Goal: Task Accomplishment & Management: Manage account settings

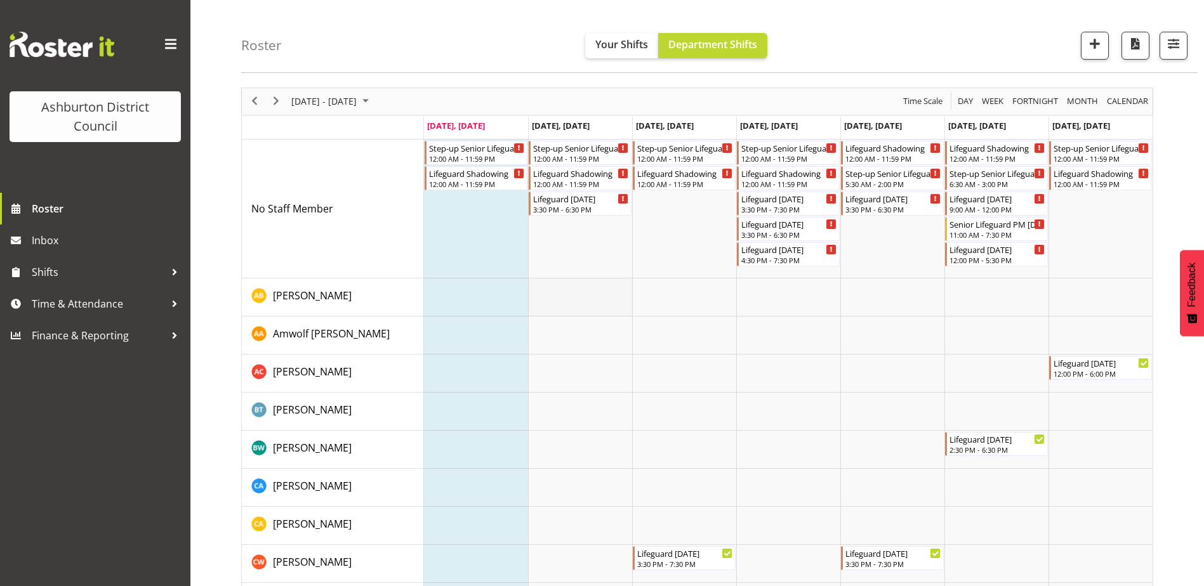
scroll to position [63, 0]
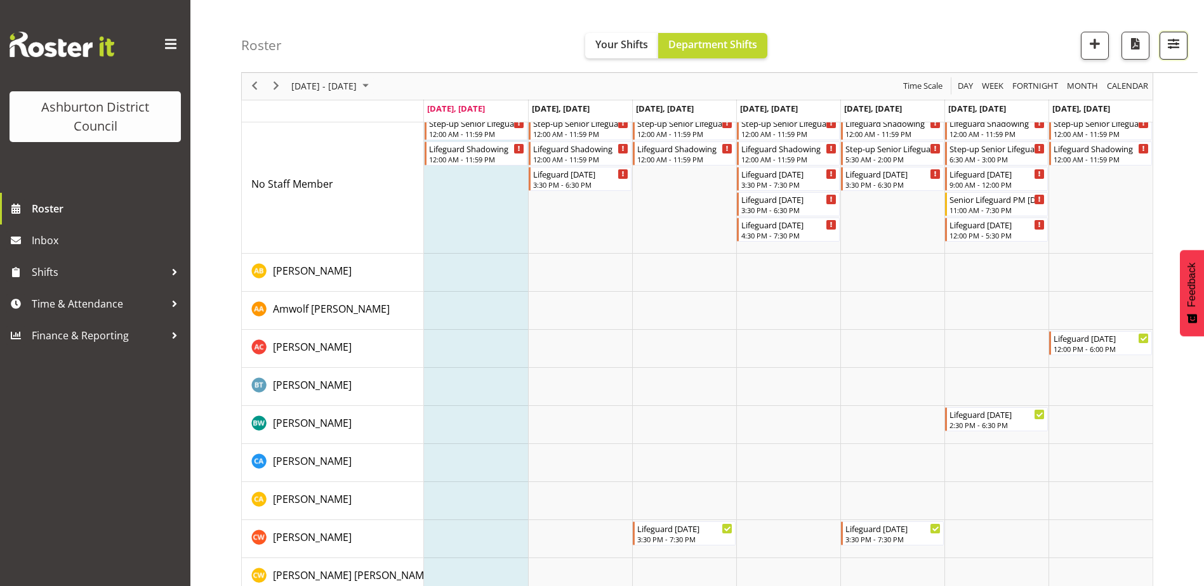
click at [1182, 42] on span "button" at bounding box center [1173, 44] width 16 height 16
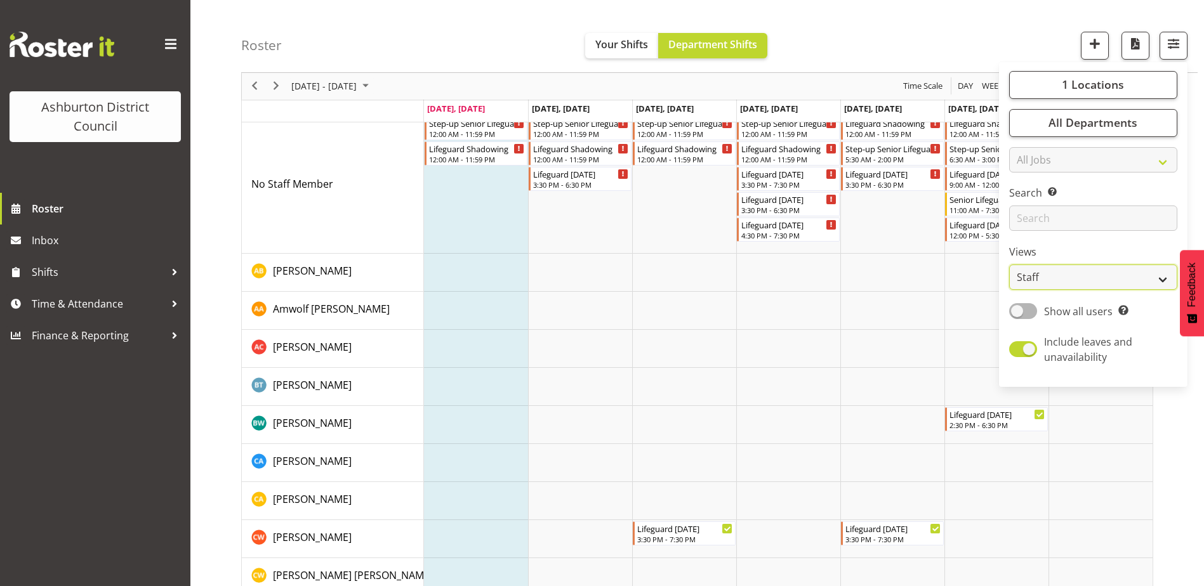
click at [1041, 284] on select "Staff Role Shift - Horizontal Shift - Vertical Staff - Location" at bounding box center [1093, 277] width 168 height 25
select select "shift"
click at [1010, 265] on select "Staff Role Shift - Horizontal Shift - Vertical Staff - Location" at bounding box center [1093, 277] width 168 height 25
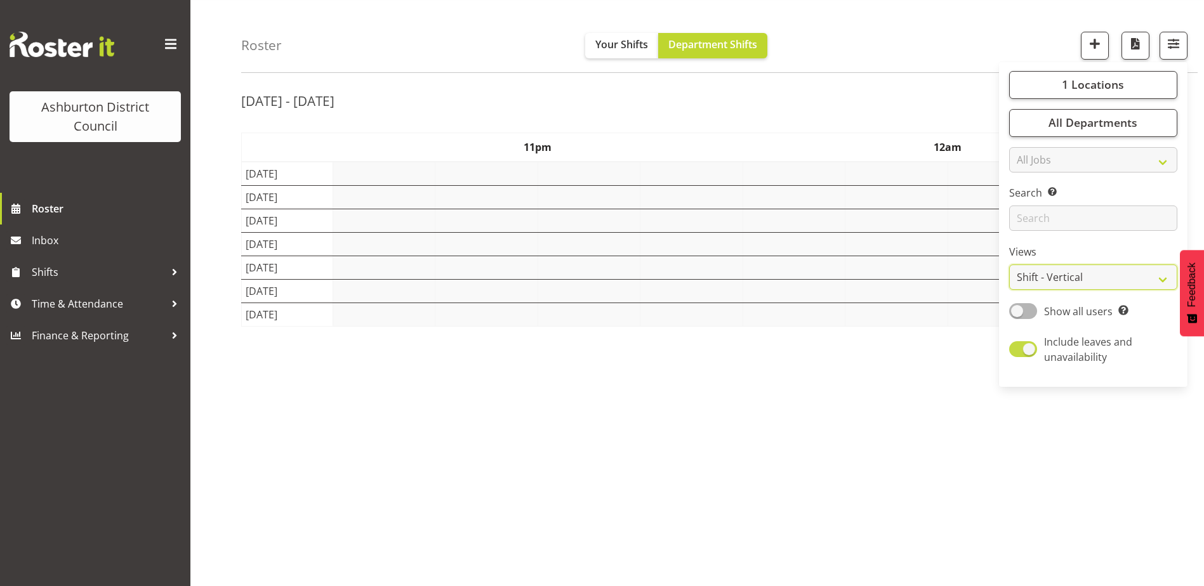
scroll to position [38, 0]
click at [880, 29] on div "Roster Your Shifts Department Shifts 1 Locations [GEOGRAPHIC_DATA] [GEOGRAPHIC_…" at bounding box center [719, 36] width 956 height 73
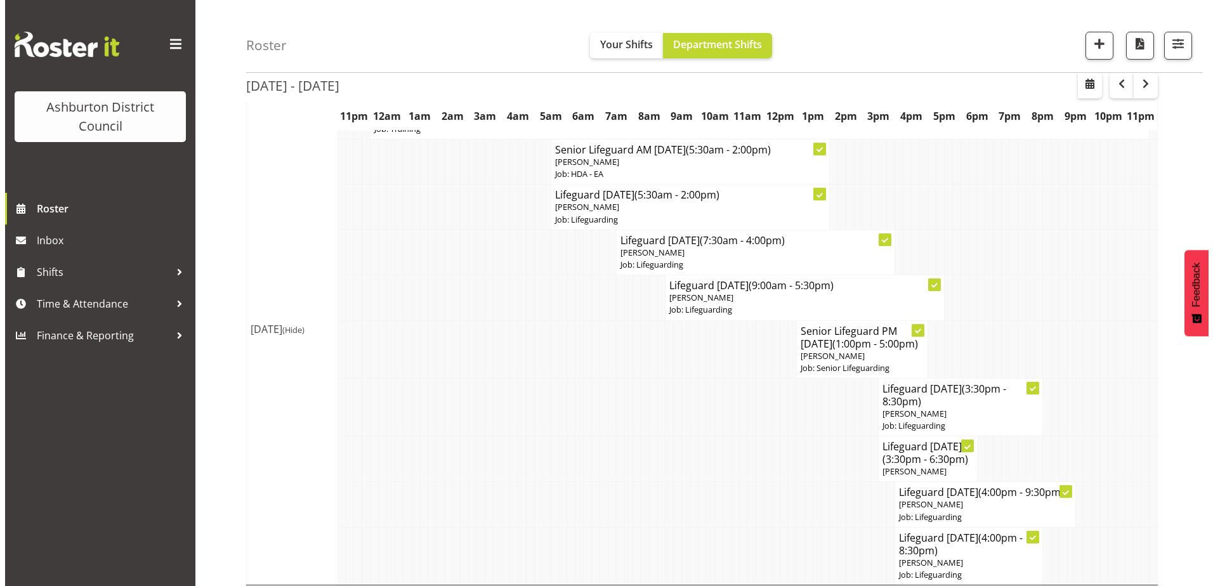
scroll to position [190, 0]
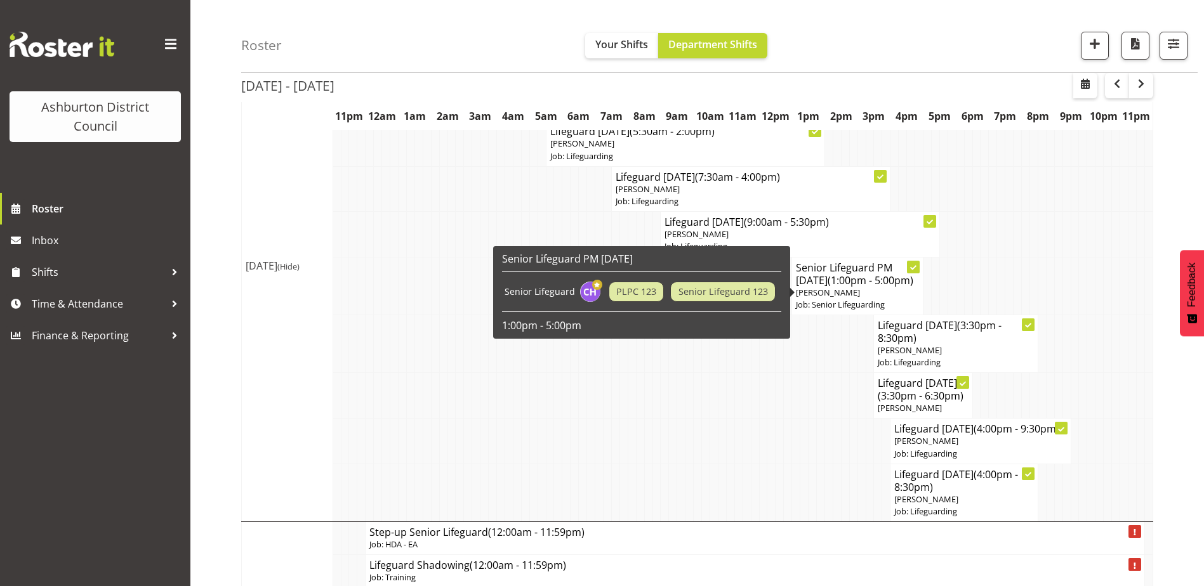
click at [860, 287] on h4 "Senior Lifeguard PM [DATE] (1:00pm - 5:00pm)" at bounding box center [857, 273] width 123 height 25
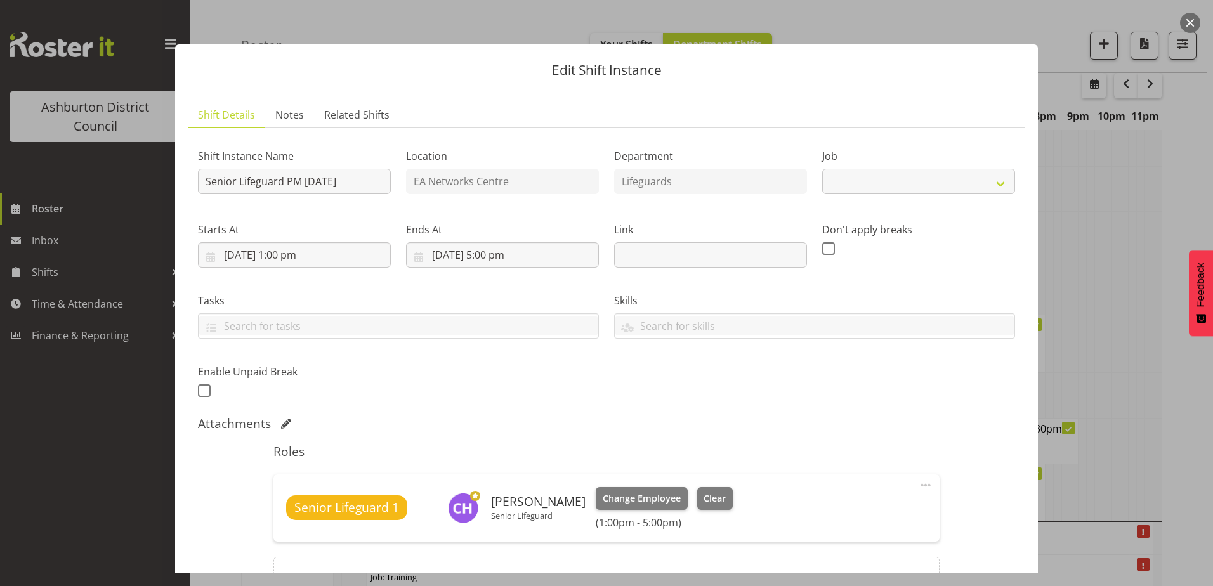
select select "2648"
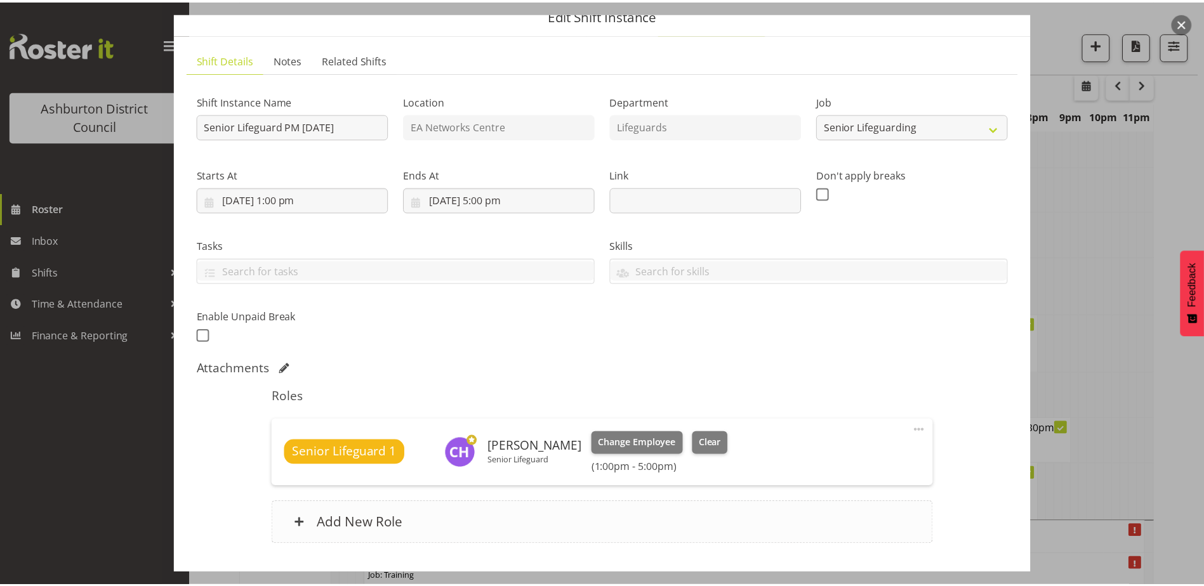
scroll to position [140, 0]
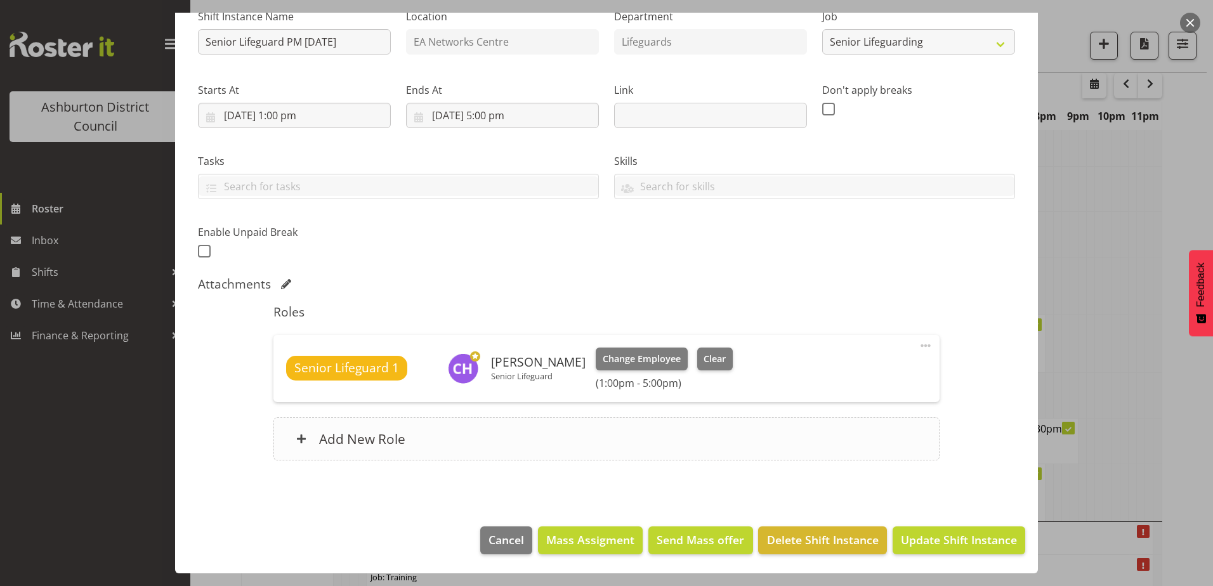
click at [492, 438] on div "Add New Role" at bounding box center [606, 439] width 666 height 43
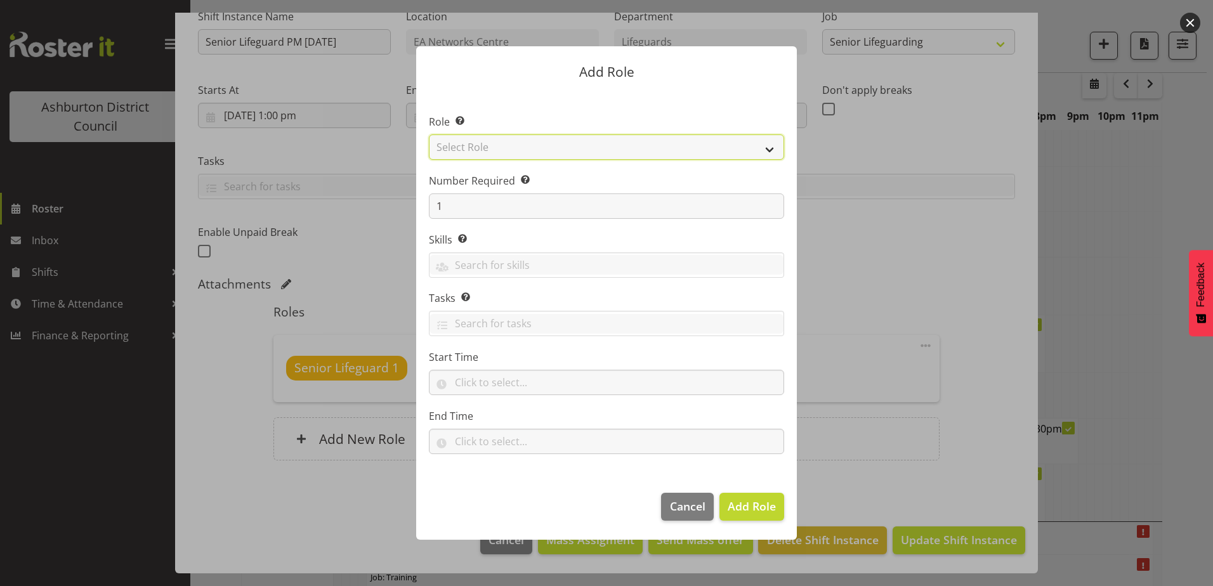
click at [548, 142] on select "Select Role AAGM Deputy Director AAGM Director Archivist Childrens Librarian Co…" at bounding box center [606, 147] width 355 height 25
click at [991, 157] on div at bounding box center [606, 293] width 1213 height 586
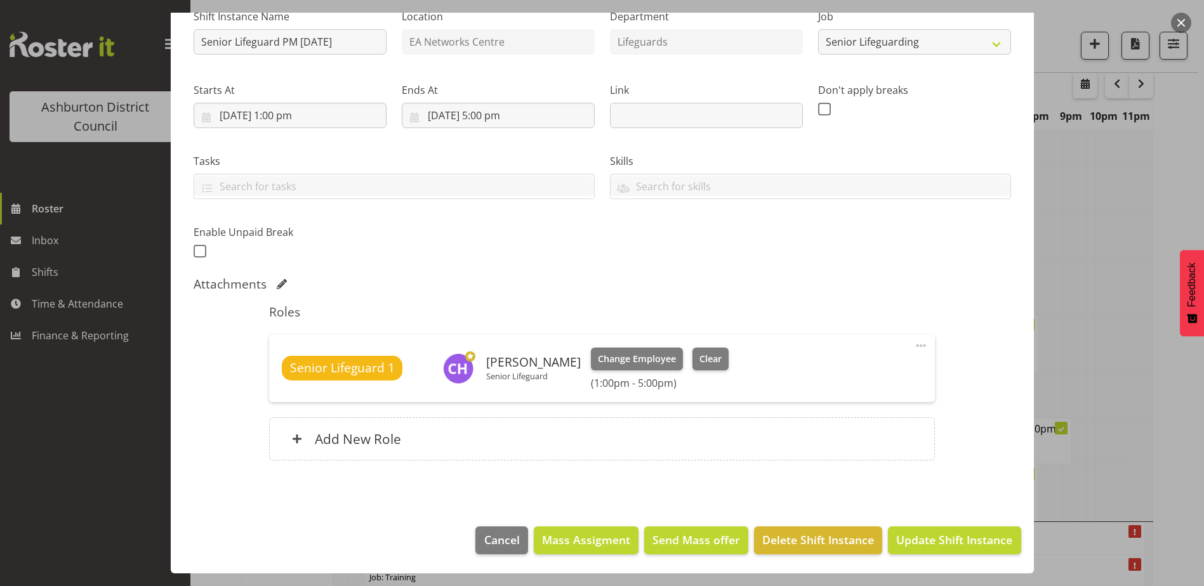
click at [1189, 22] on button "button" at bounding box center [1181, 23] width 20 height 20
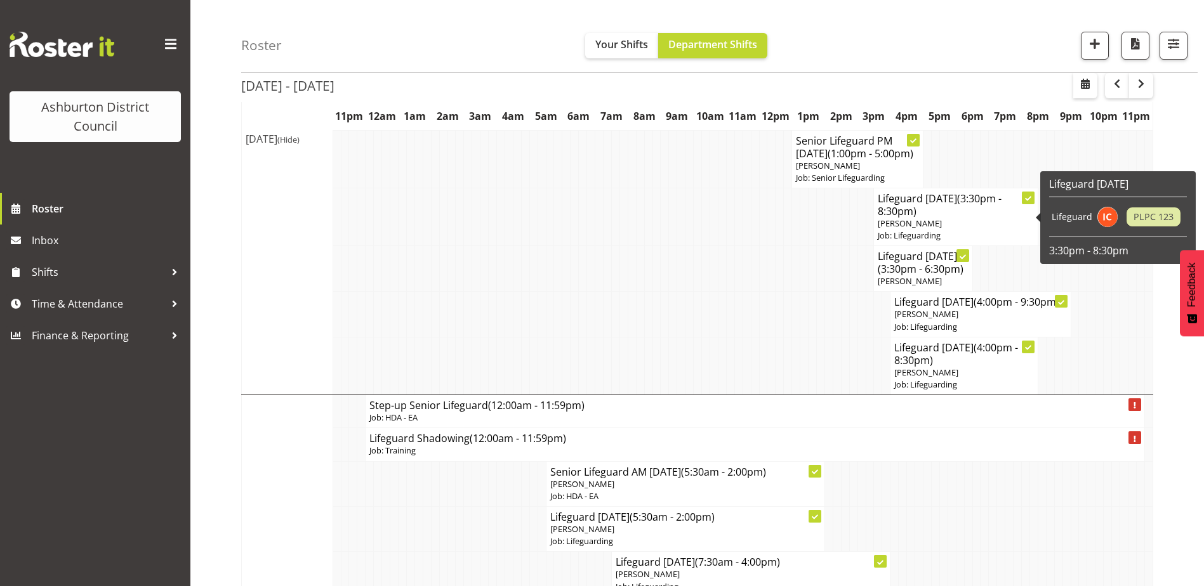
scroll to position [127, 0]
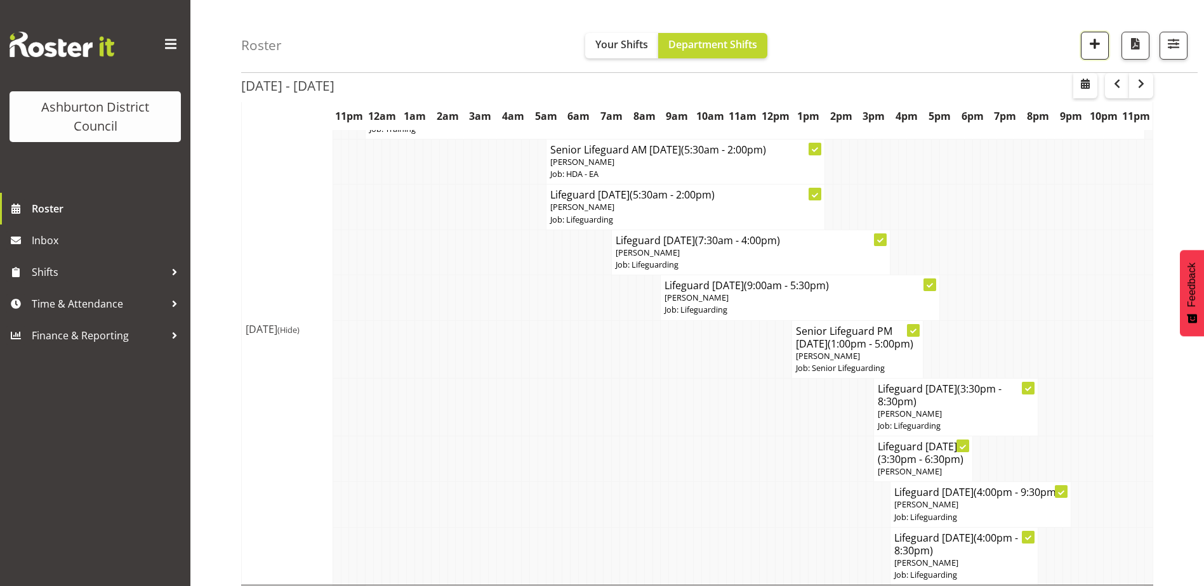
click at [1089, 36] on span "button" at bounding box center [1094, 44] width 16 height 16
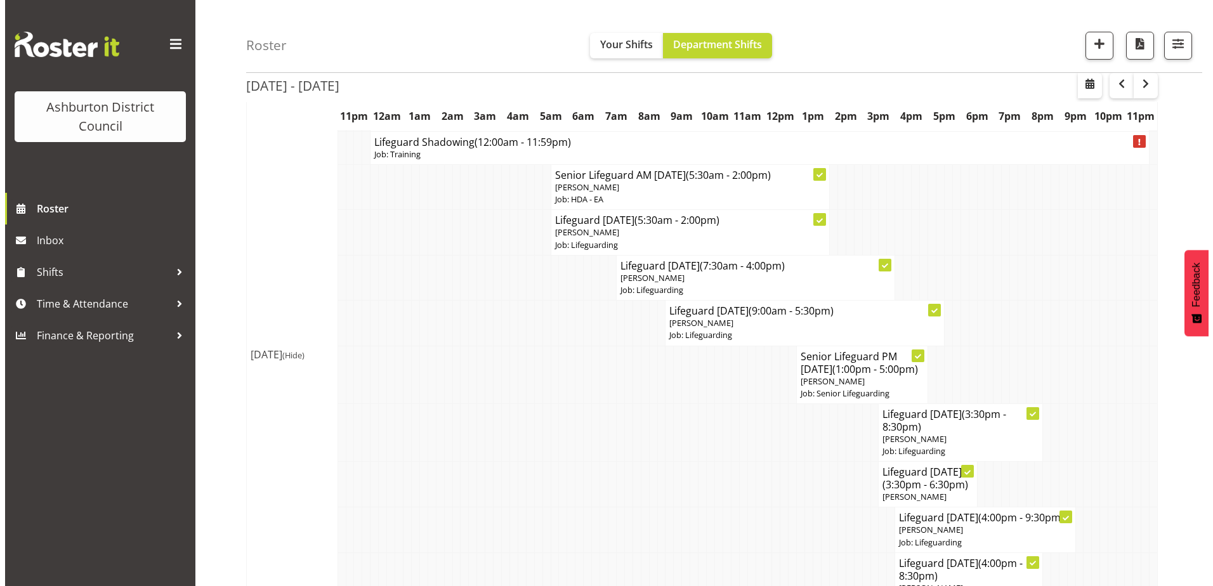
scroll to position [63, 0]
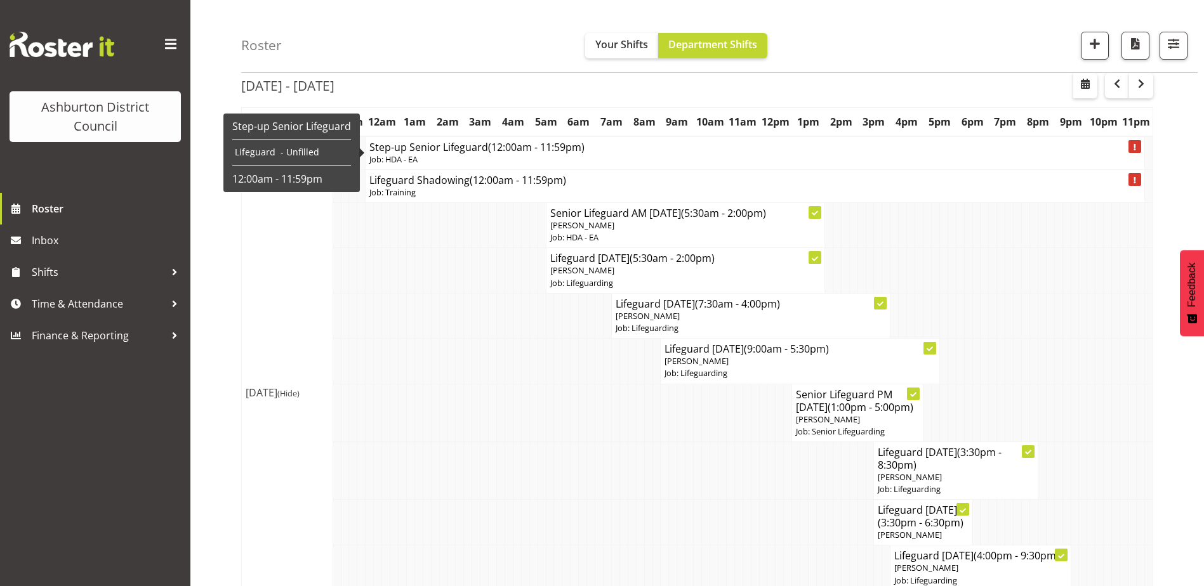
click at [461, 161] on p "Job: HDA - EA" at bounding box center [754, 160] width 771 height 12
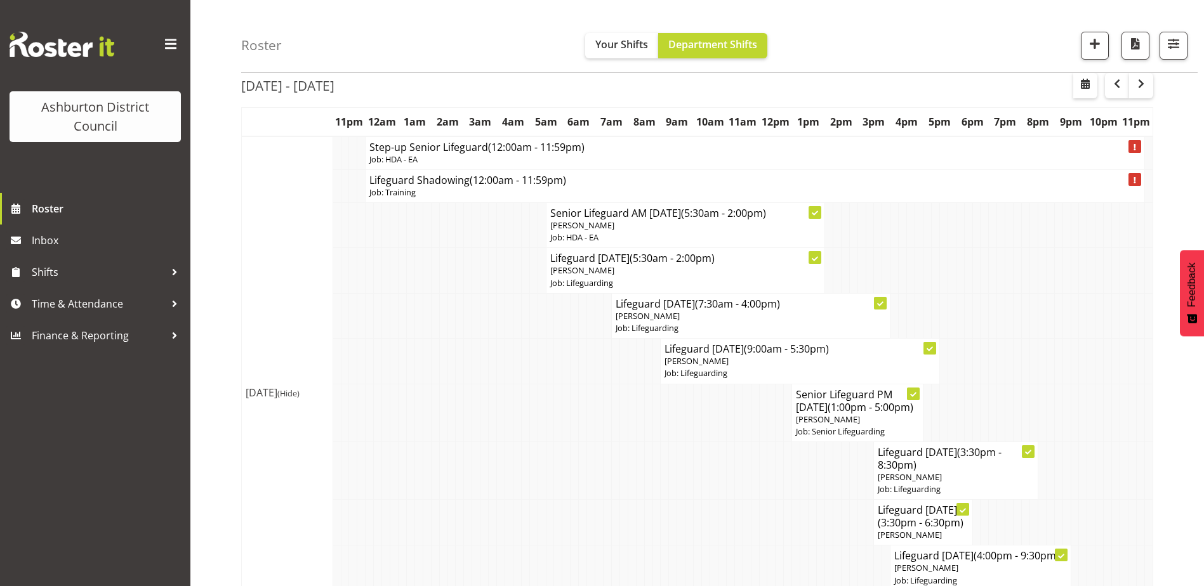
select select
select select "7"
select select "2025"
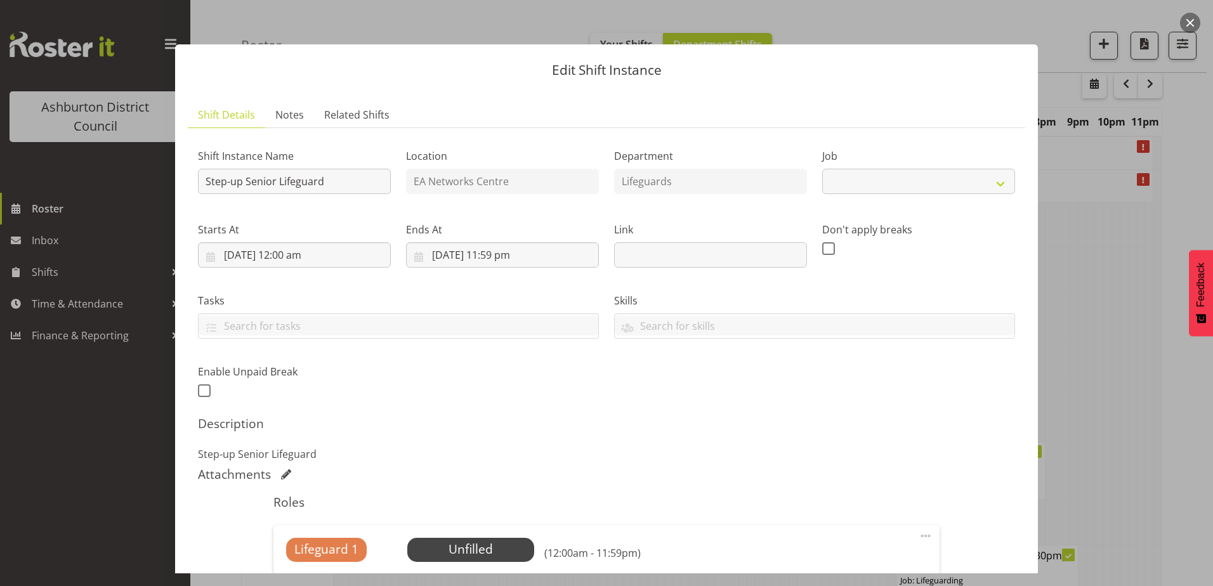
select select "34"
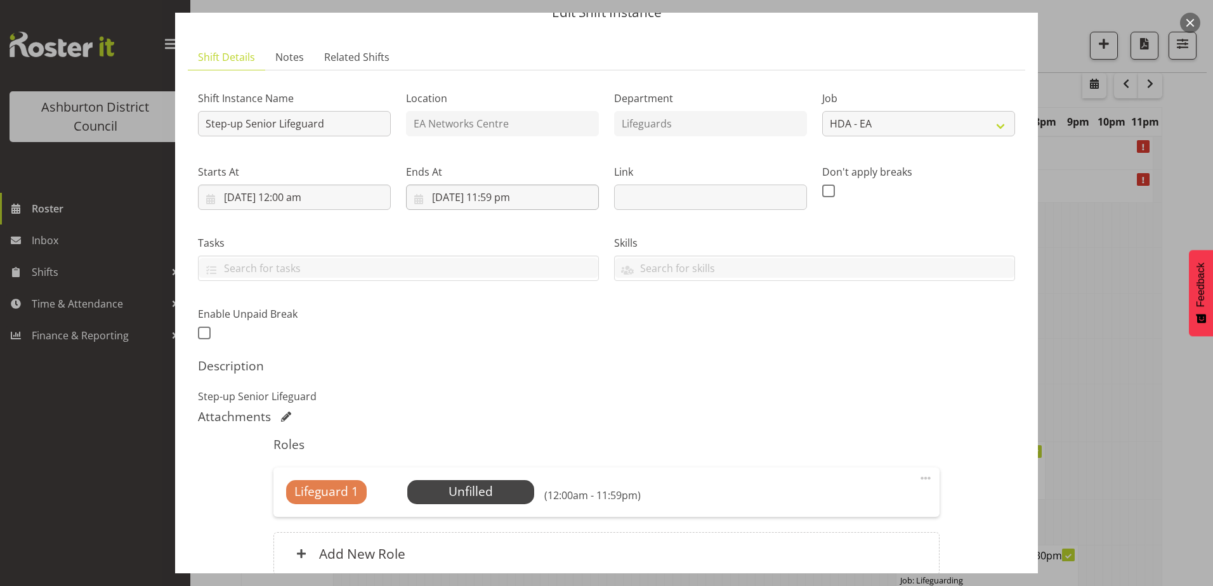
scroll to position [0, 0]
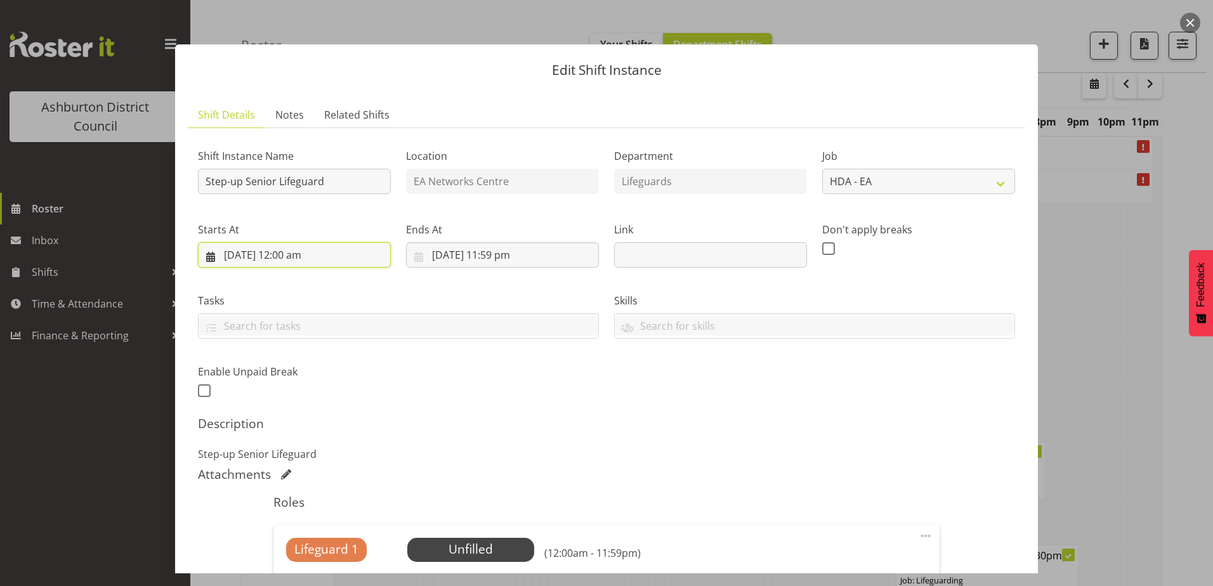
click at [288, 255] on input "[DATE] 12:00 am" at bounding box center [294, 254] width 193 height 25
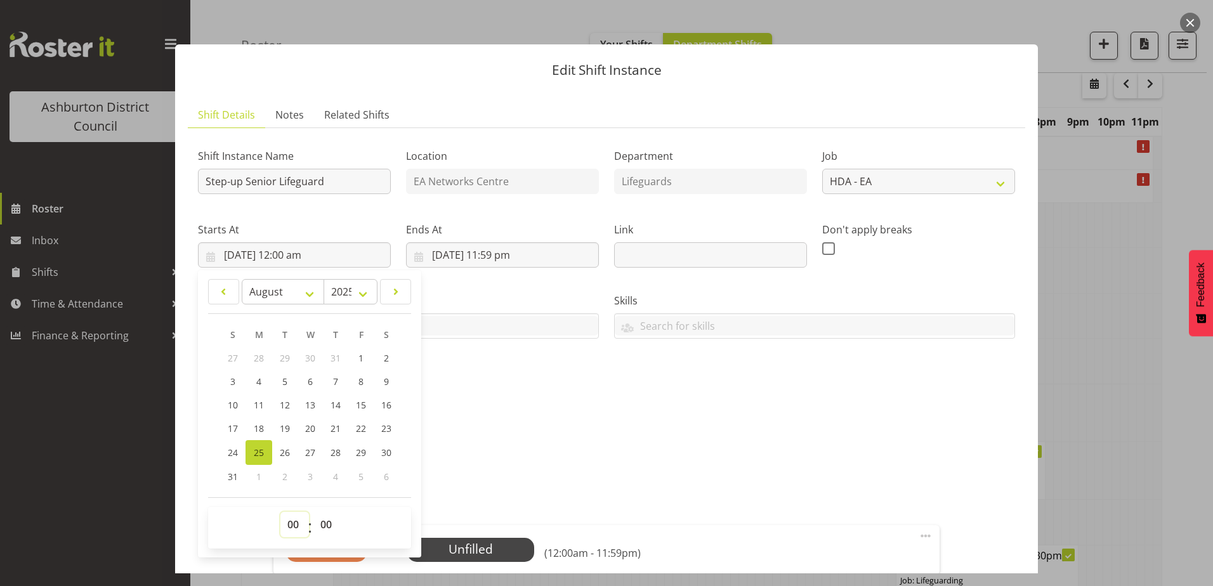
click at [298, 536] on select "00 01 02 03 04 05 06 07 08 09 10 11 12 13 14 15 16 17 18 19 20 21 22 23" at bounding box center [294, 524] width 29 height 25
select select "17"
click at [280, 512] on select "00 01 02 03 04 05 06 07 08 09 10 11 12 13 14 15 16 17 18 19 20 21 22 23" at bounding box center [294, 524] width 29 height 25
type input "[DATE] 5:00 pm"
drag, startPoint x: 713, startPoint y: 438, endPoint x: 626, endPoint y: 387, distance: 100.7
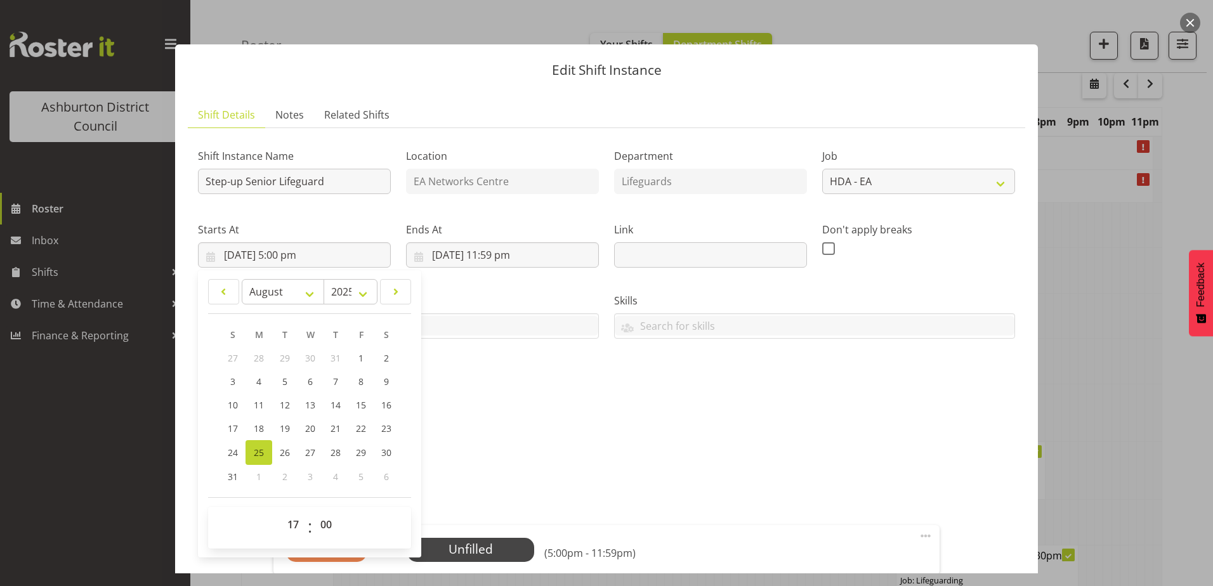
click at [710, 438] on div "Description Step-up Senior Lifeguard" at bounding box center [606, 439] width 817 height 46
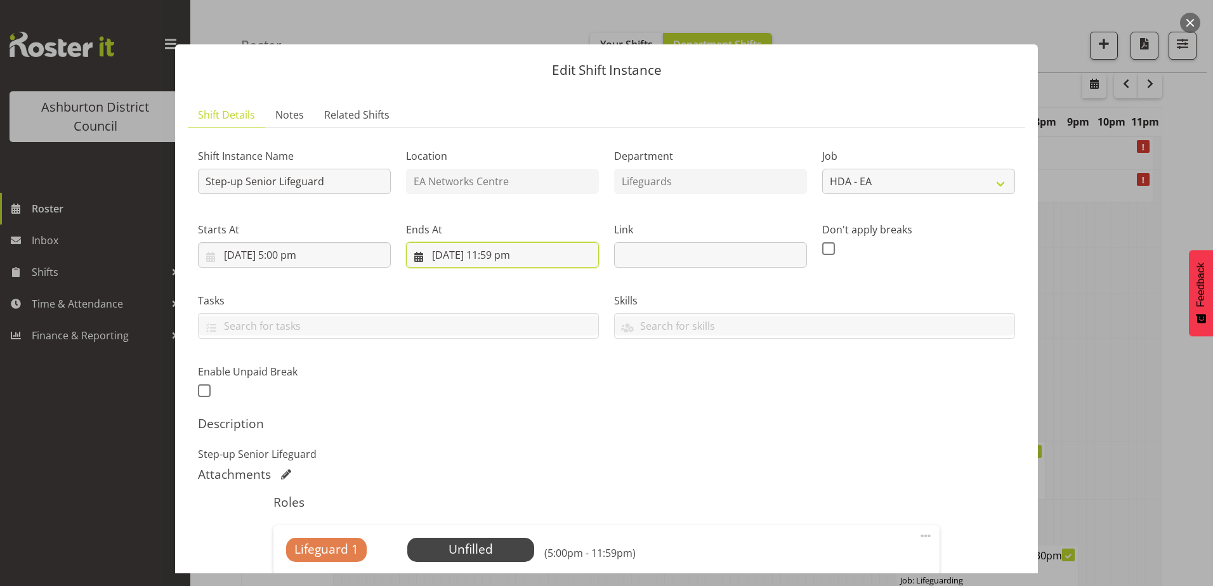
click at [542, 247] on input "[DATE] 11:59 pm" at bounding box center [502, 254] width 193 height 25
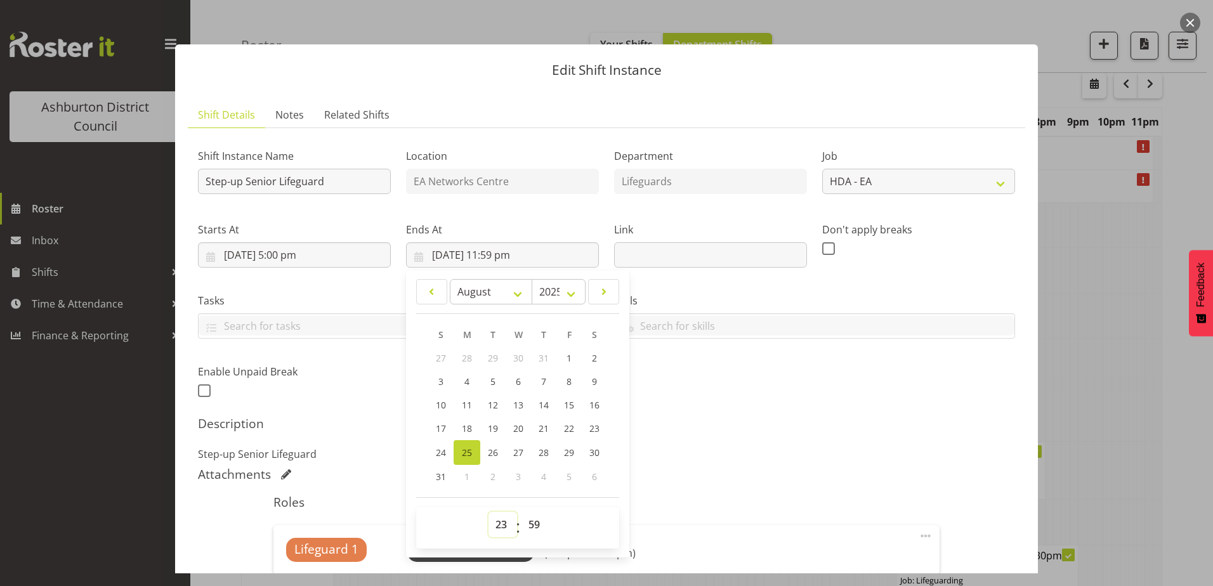
click at [501, 526] on select "00 01 02 03 04 05 06 07 08 09 10 11 12 13 14 15 16 17 18 19 20 21 22 23" at bounding box center [503, 524] width 29 height 25
select select "21"
click at [489, 512] on select "00 01 02 03 04 05 06 07 08 09 10 11 12 13 14 15 16 17 18 19 20 21 22 23" at bounding box center [503, 524] width 29 height 25
type input "[DATE] 9:59 pm"
click at [531, 520] on select "00 01 02 03 04 05 06 07 08 09 10 11 12 13 14 15 16 17 18 19 20 21 22 23 24 25 2…" at bounding box center [536, 524] width 29 height 25
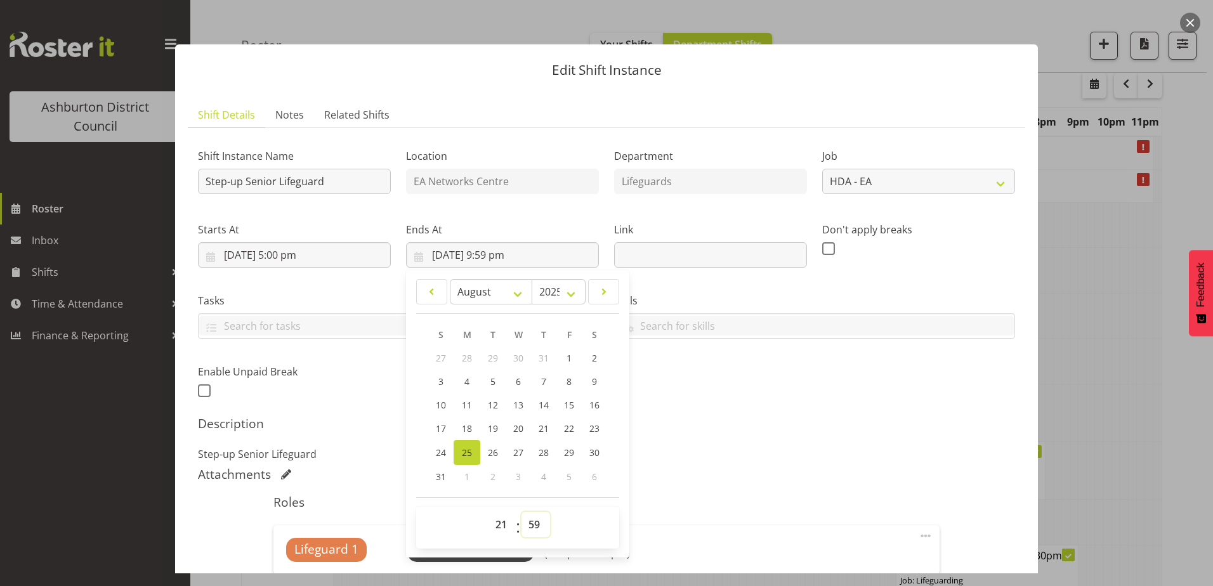
select select "30"
click at [522, 512] on select "00 01 02 03 04 05 06 07 08 09 10 11 12 13 14 15 16 17 18 19 20 21 22 23 24 25 2…" at bounding box center [536, 524] width 29 height 25
type input "[DATE] 9:30 pm"
click at [711, 409] on div "Shift Instance Name Step-up Senior Lifeguard Location EA Networks Centre Depart…" at bounding box center [606, 393] width 817 height 510
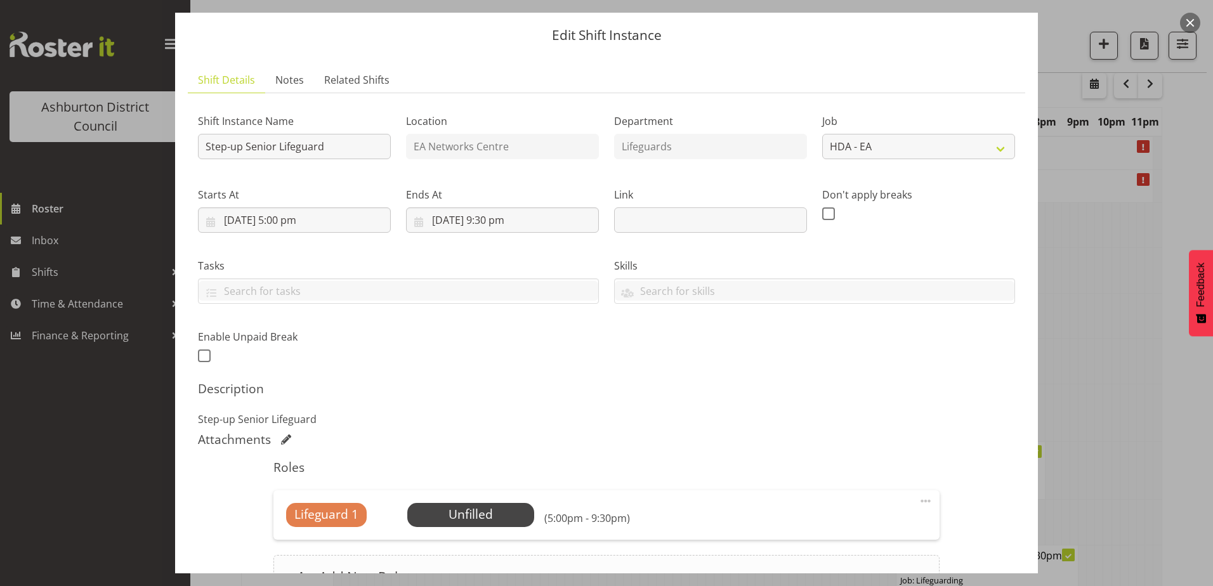
scroll to position [127, 0]
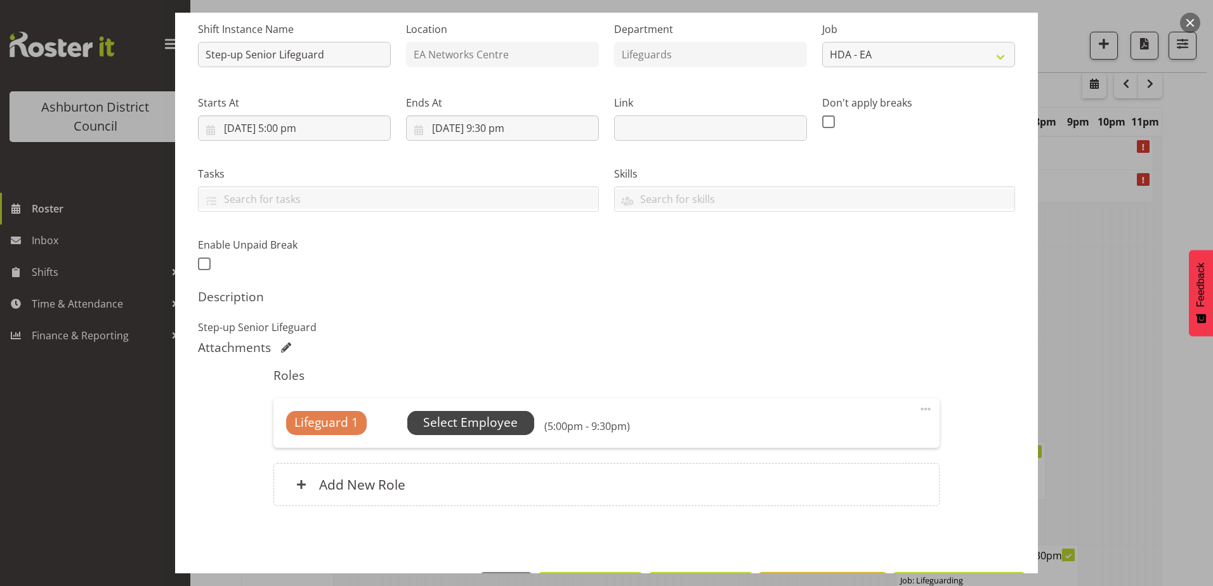
click at [461, 428] on span "Select Employee" at bounding box center [470, 423] width 95 height 18
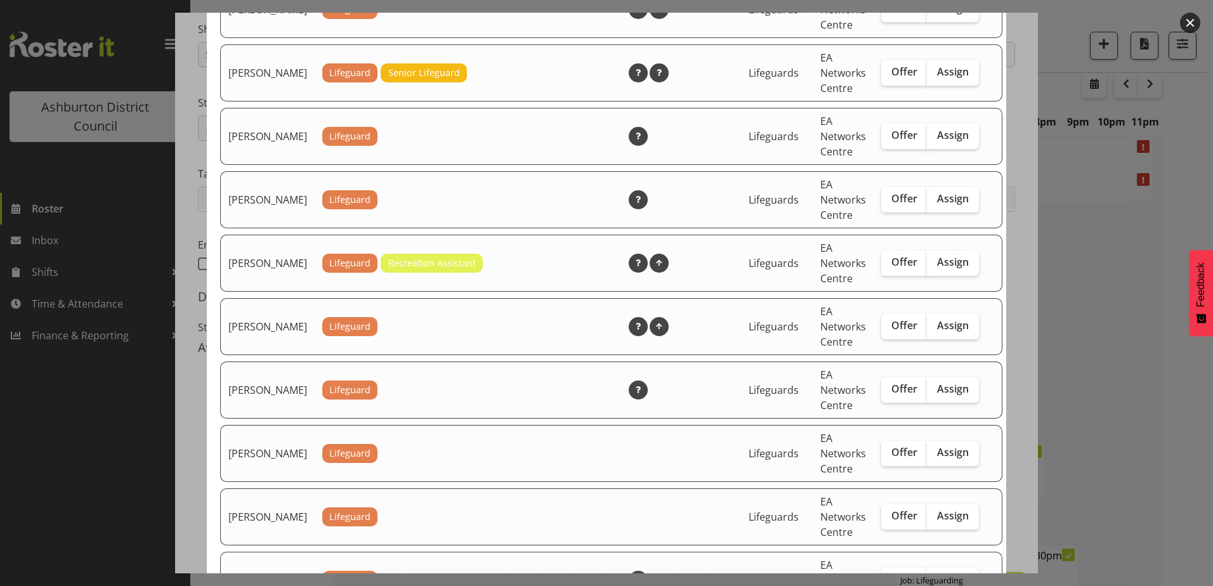
scroll to position [1840, 0]
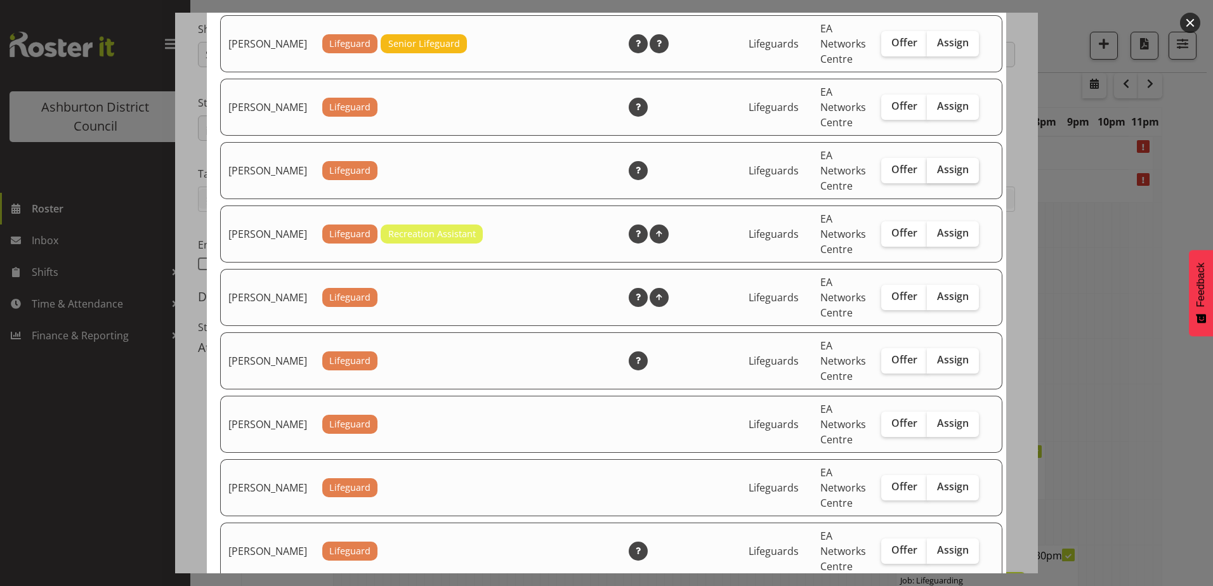
click at [937, 176] on span "Assign" at bounding box center [953, 169] width 32 height 13
click at [935, 174] on input "Assign" at bounding box center [931, 170] width 8 height 8
checkbox input "true"
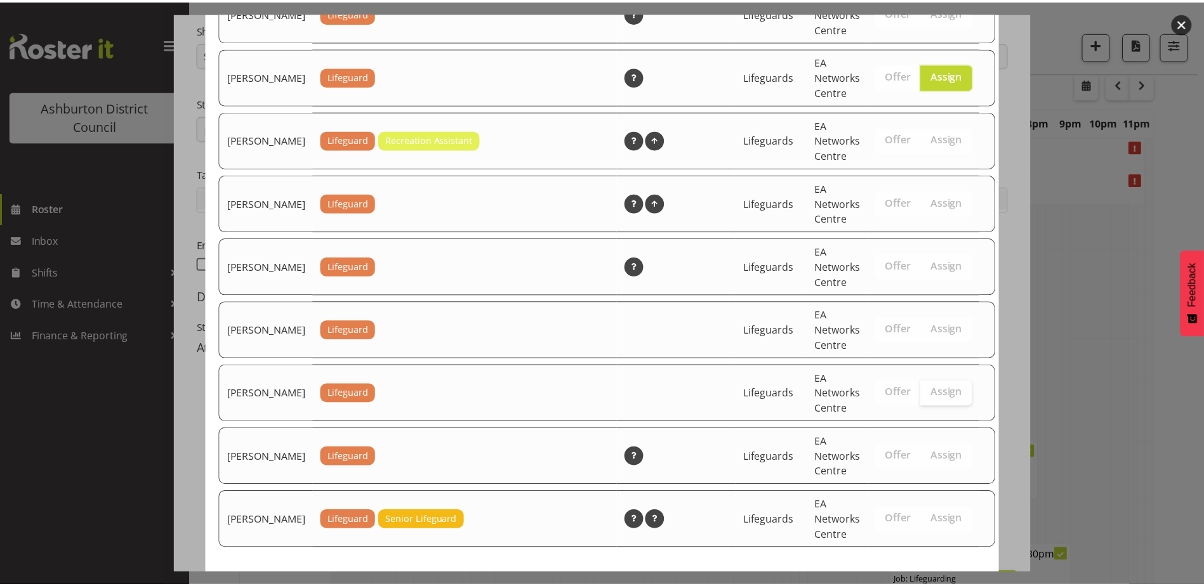
scroll to position [2004, 0]
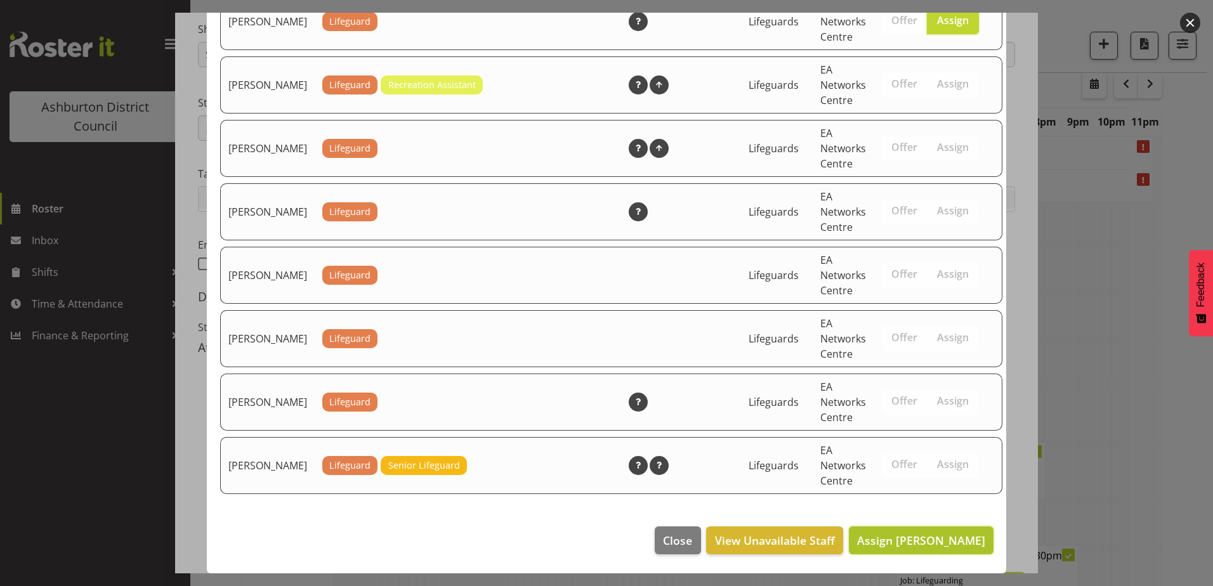
click at [909, 546] on span "Assign [PERSON_NAME]" at bounding box center [921, 540] width 128 height 15
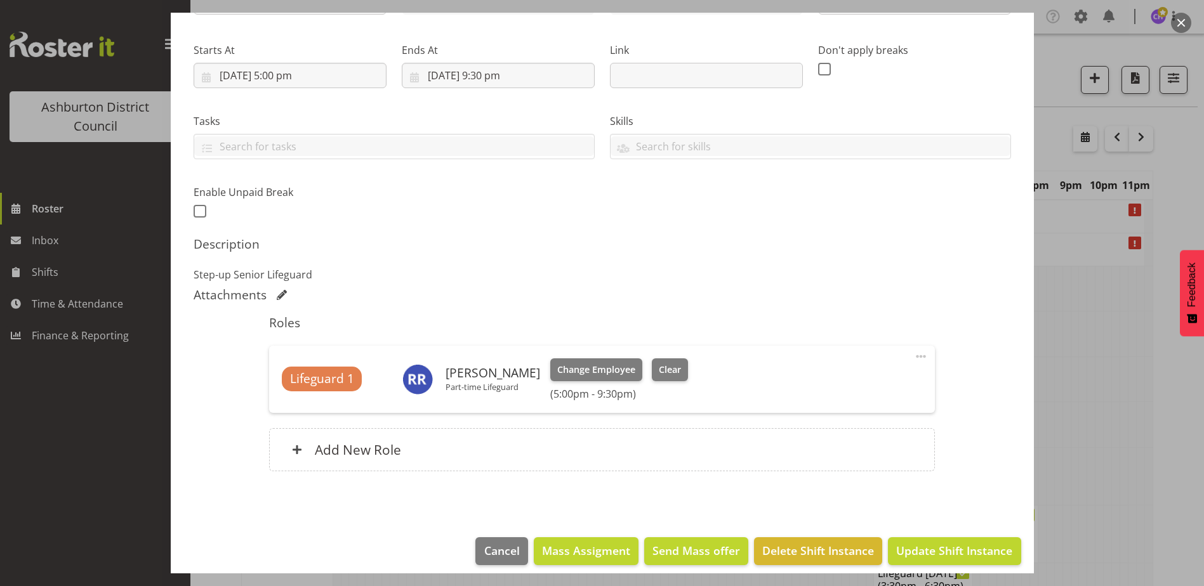
scroll to position [190, 0]
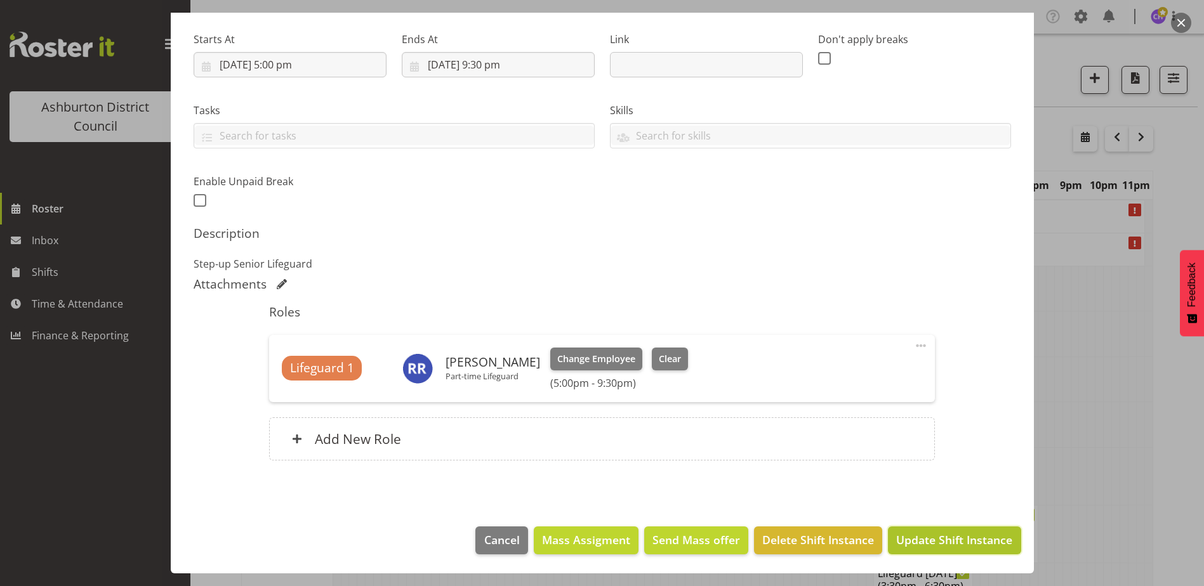
click at [928, 541] on span "Update Shift Instance" at bounding box center [954, 540] width 116 height 16
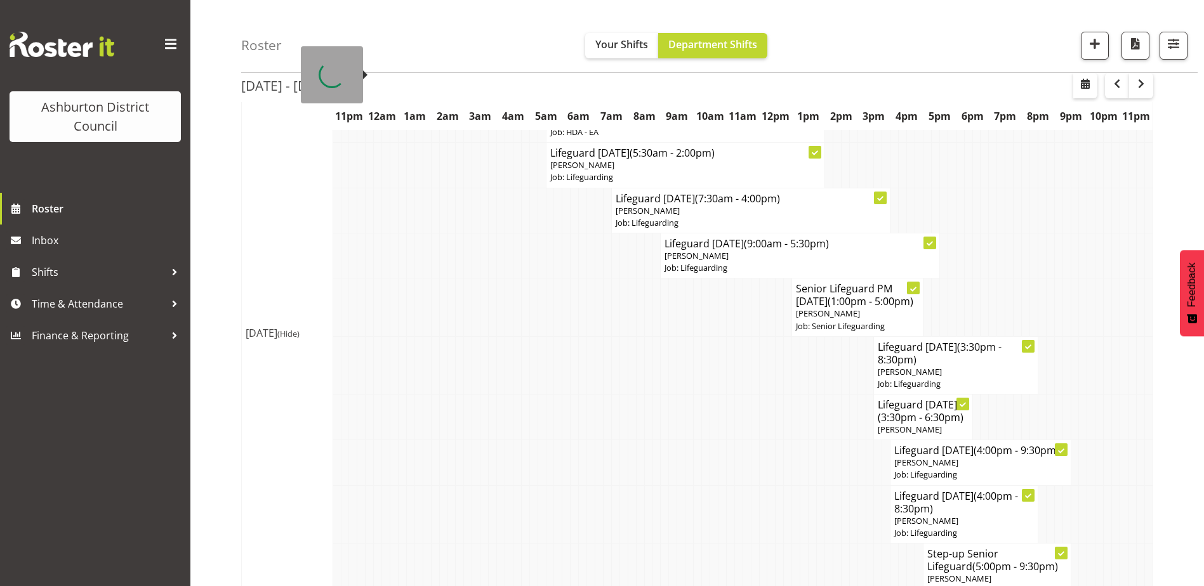
scroll to position [0, 0]
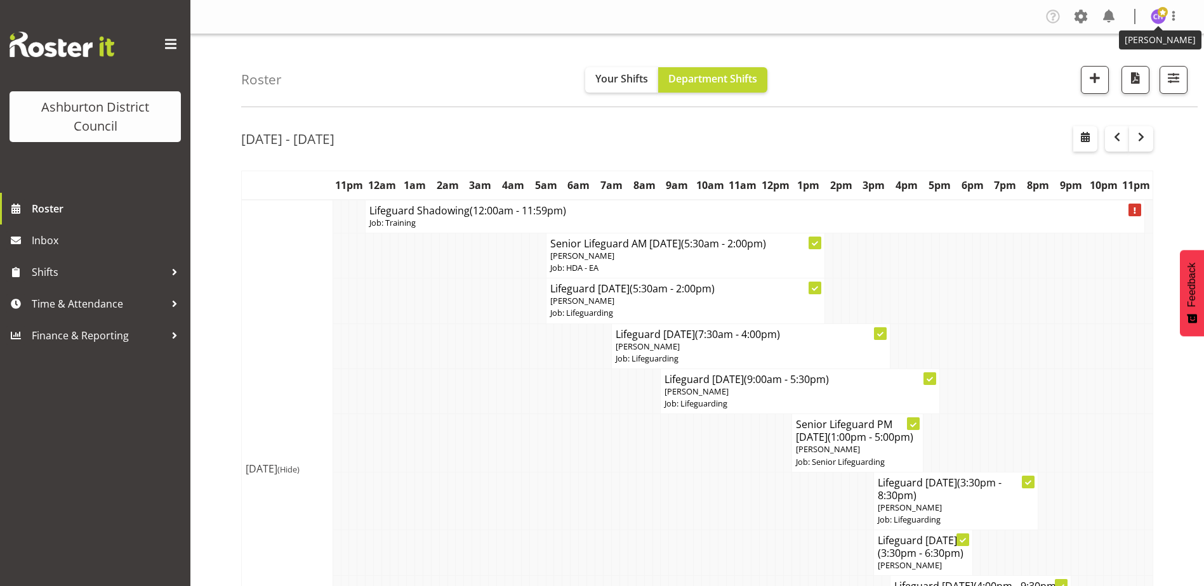
click at [1156, 20] on img at bounding box center [1157, 16] width 15 height 15
click at [1136, 71] on link "Log Out" at bounding box center [1120, 66] width 122 height 23
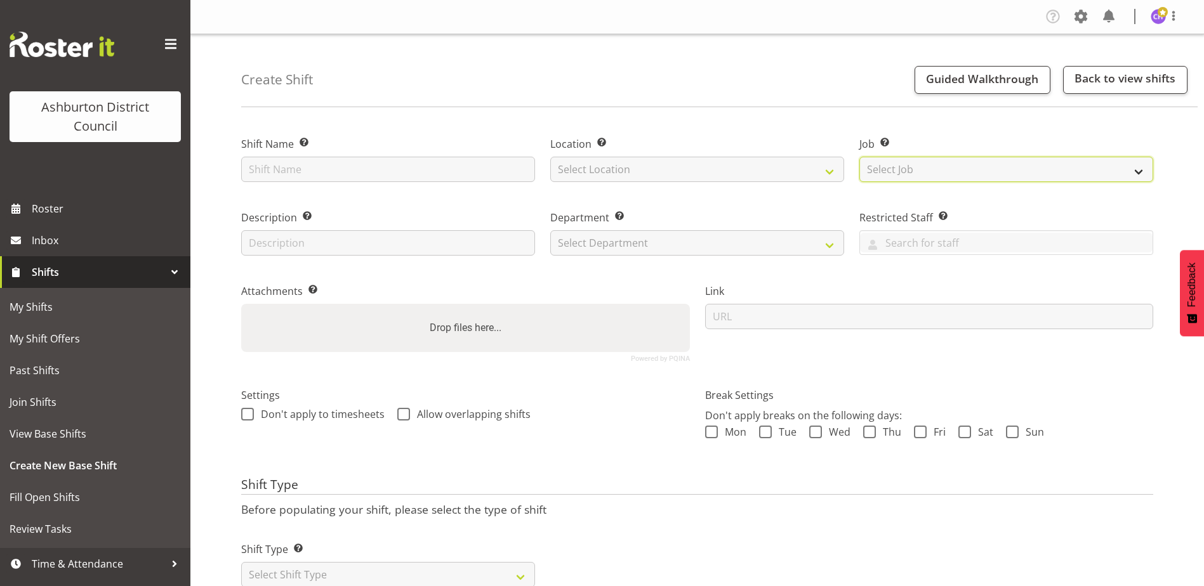
click at [918, 166] on select "Select Job Create new job Casual HDA - CSR HDA - EA Lifeguarding LTS- Alt Dutie…" at bounding box center [1006, 169] width 294 height 25
click at [767, 67] on div "Create Shift Guided Walkthrough Back to view shifts" at bounding box center [719, 70] width 956 height 73
click at [939, 169] on select "Select Job Create new job Casual HDA - CSR HDA - EA Lifeguarding LTS- Alt Dutie…" at bounding box center [1006, 169] width 294 height 25
click at [859, 157] on select "Select Job Create new job Casual HDA - CSR HDA - EA Lifeguarding LTS- Alt Dutie…" at bounding box center [1006, 169] width 294 height 25
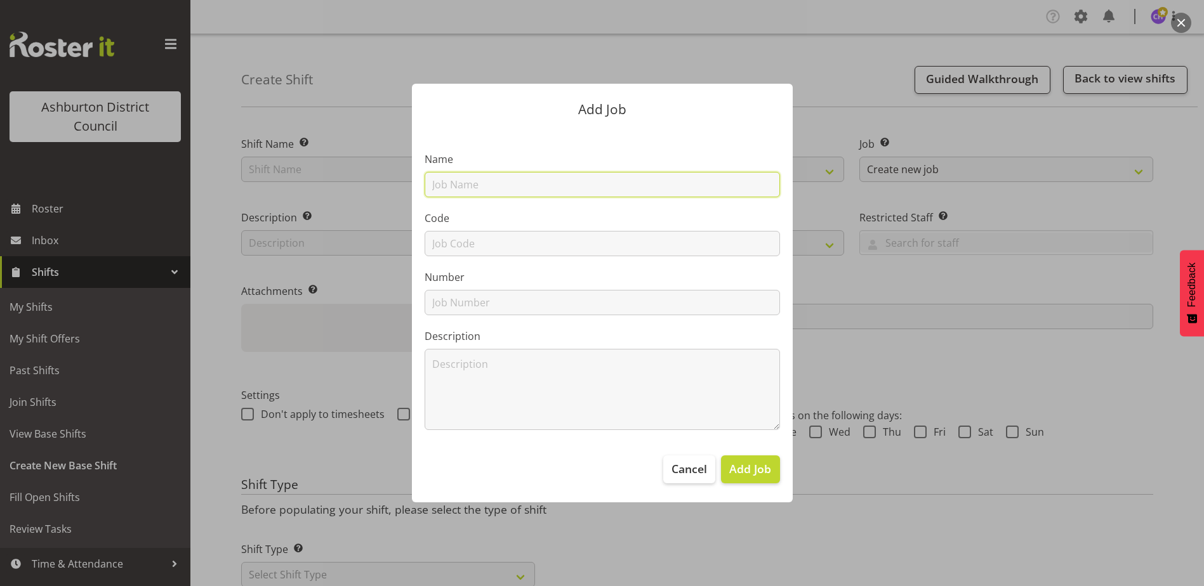
click at [511, 180] on input "text" at bounding box center [602, 184] width 355 height 25
click at [680, 477] on span "Cancel" at bounding box center [689, 469] width 36 height 16
click at [695, 472] on span "Cancel" at bounding box center [689, 469] width 36 height 16
click at [883, 367] on div "Add Job Name Code Number Description Cancel Add Job" at bounding box center [602, 293] width 609 height 482
click at [697, 468] on span "Cancel" at bounding box center [689, 469] width 36 height 16
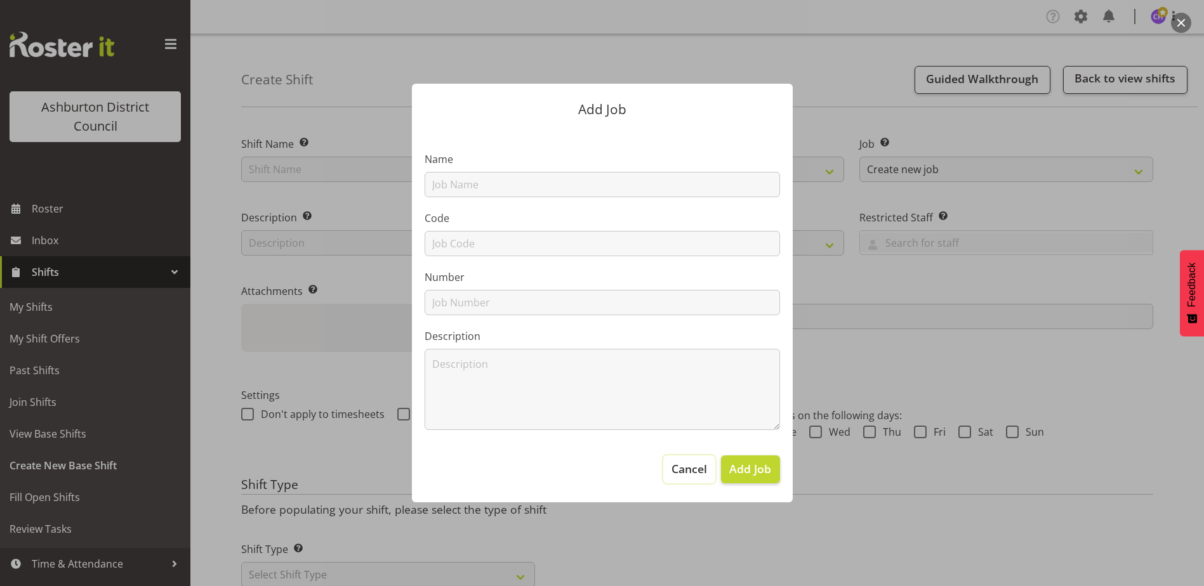
click at [697, 468] on span "Cancel" at bounding box center [689, 469] width 36 height 16
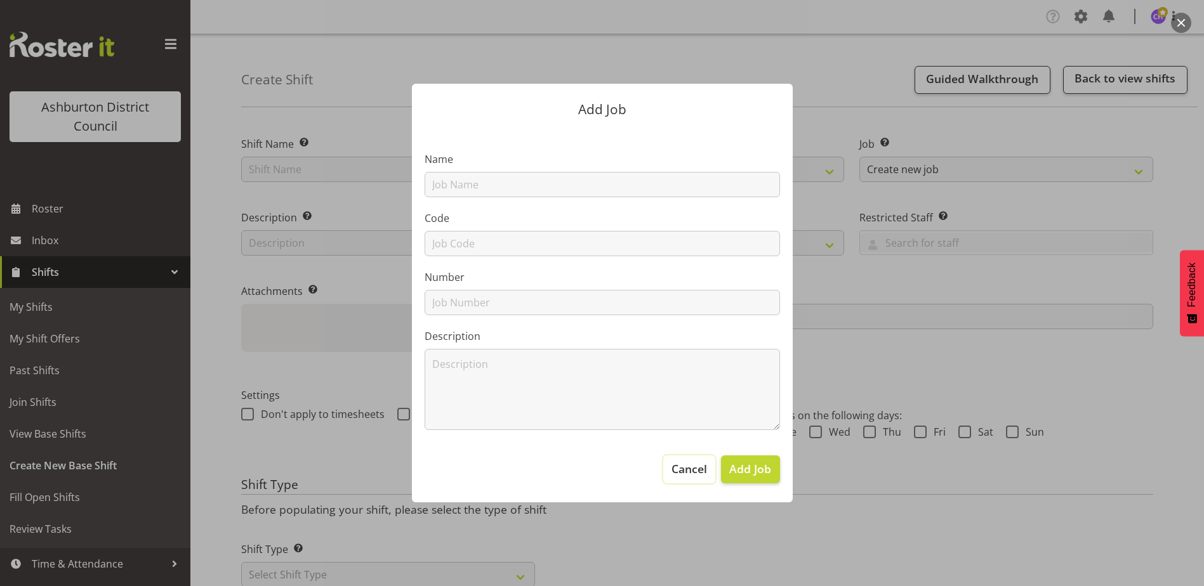
click at [697, 468] on span "Cancel" at bounding box center [689, 469] width 36 height 16
click at [695, 459] on button "Cancel" at bounding box center [689, 470] width 52 height 28
click at [705, 461] on span "Cancel" at bounding box center [689, 469] width 36 height 16
click at [748, 467] on span "Add Job" at bounding box center [750, 469] width 42 height 16
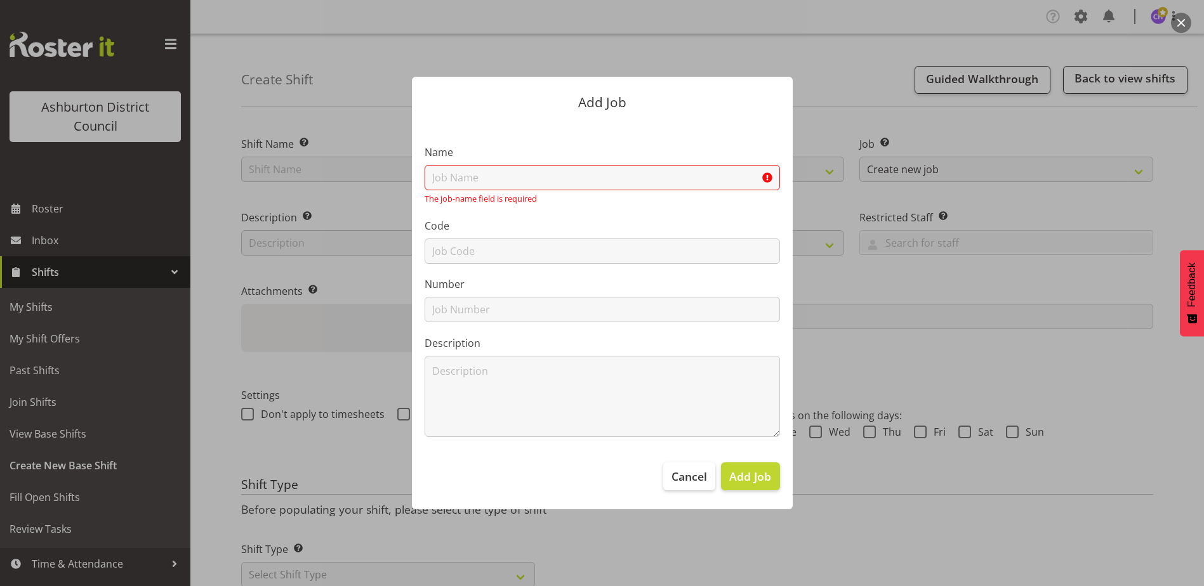
click at [1185, 29] on button "button" at bounding box center [1181, 23] width 20 height 20
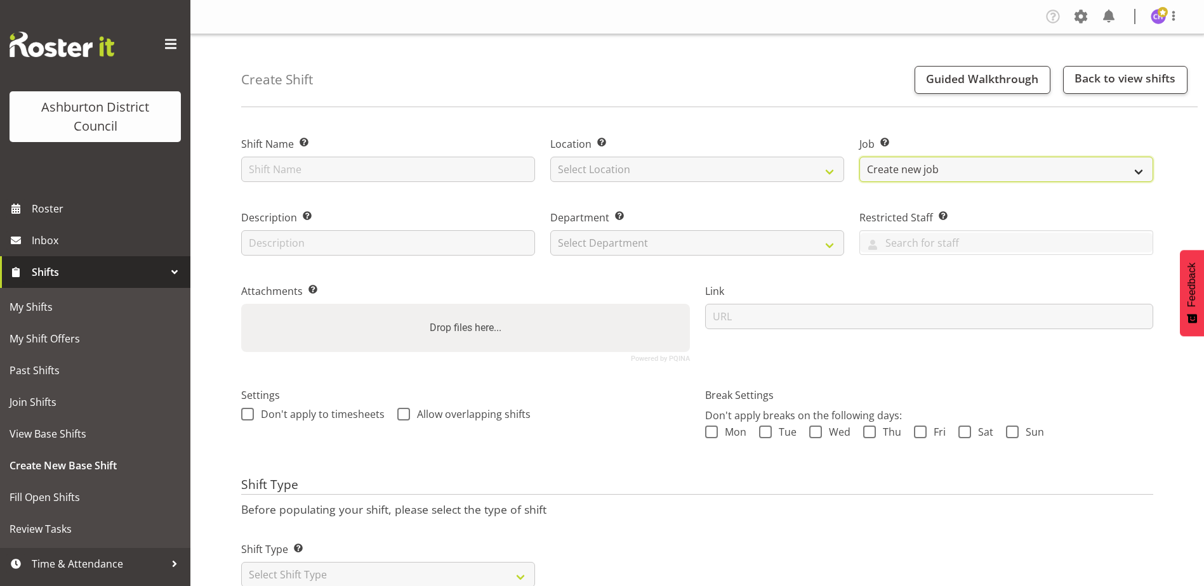
click at [1011, 166] on select "Create new job Casual HDA - CSR HDA - EA Lifeguarding LTS- Alt Duties Ordinary …" at bounding box center [1006, 169] width 294 height 25
select select "34"
click at [859, 157] on select "Create new job Casual HDA - CSR HDA - EA Lifeguarding LTS- Alt Duties Ordinary …" at bounding box center [1006, 169] width 294 height 25
click at [932, 183] on div "Job Set the job or project the shift relates to, if applicable. Create new job …" at bounding box center [1006, 156] width 309 height 74
click at [942, 162] on select "Create new job Casual HDA - CSR HDA - EA Lifeguarding LTS- Alt Duties Ordinary …" at bounding box center [1006, 169] width 294 height 25
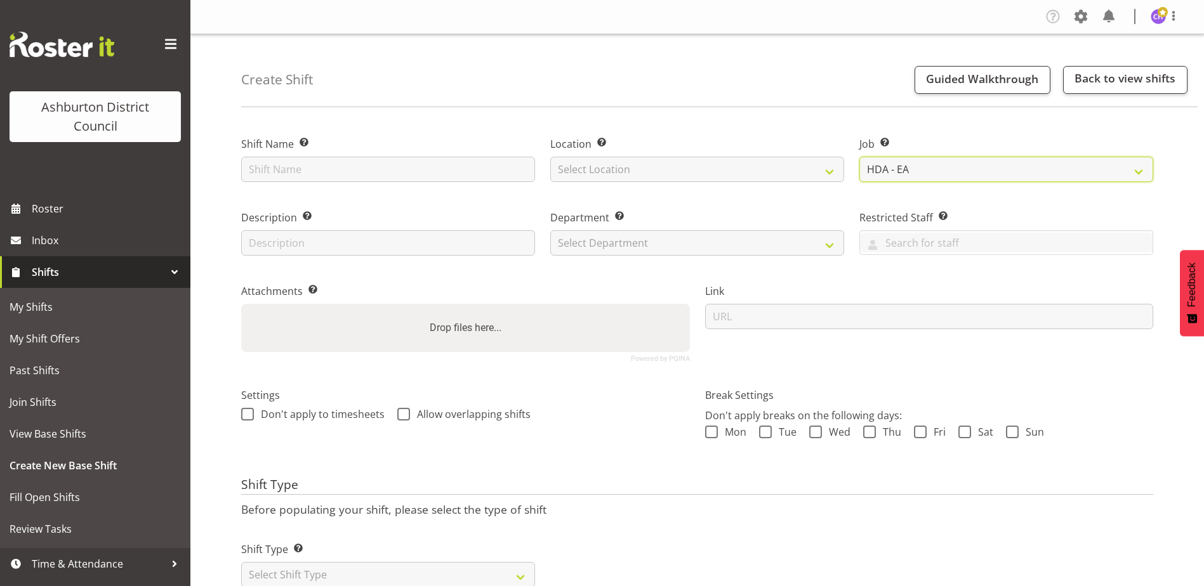
click at [859, 157] on select "Create new job Casual HDA - CSR HDA - EA Lifeguarding LTS- Alt Duties Ordinary …" at bounding box center [1006, 169] width 294 height 25
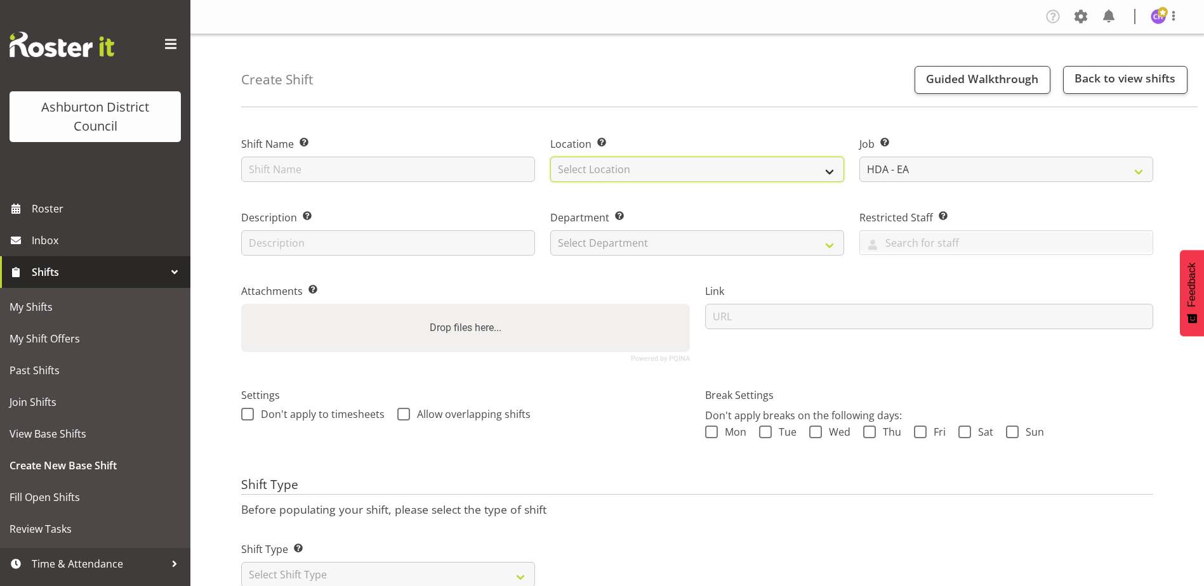
click at [588, 164] on select "Select Location EA Networks Centre" at bounding box center [697, 169] width 294 height 25
select select "64"
click at [550, 157] on select "Select Location EA Networks Centre" at bounding box center [697, 169] width 294 height 25
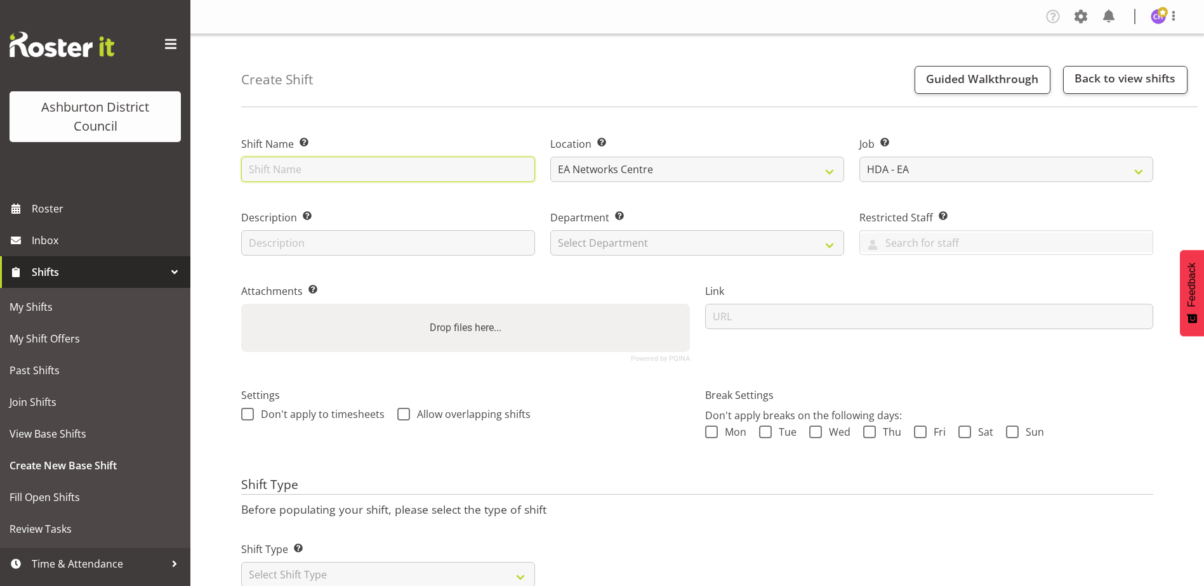
click at [443, 173] on input "text" at bounding box center [388, 169] width 294 height 25
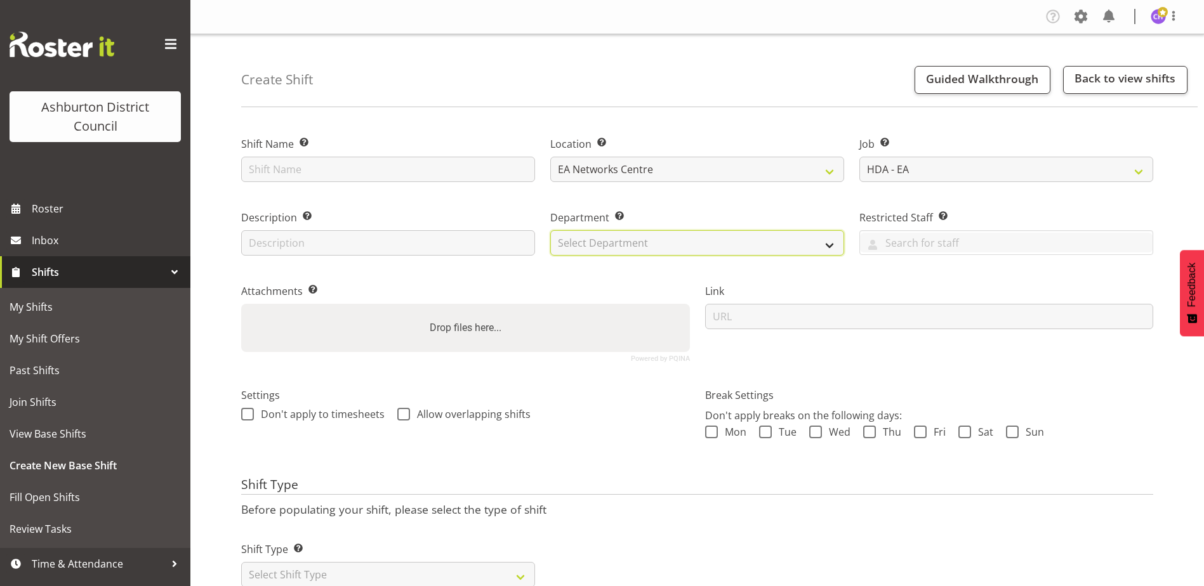
click at [563, 240] on select "Select Department Lifeguards" at bounding box center [697, 242] width 294 height 25
select select "65"
click at [550, 230] on select "Select Department Lifeguards" at bounding box center [697, 242] width 294 height 25
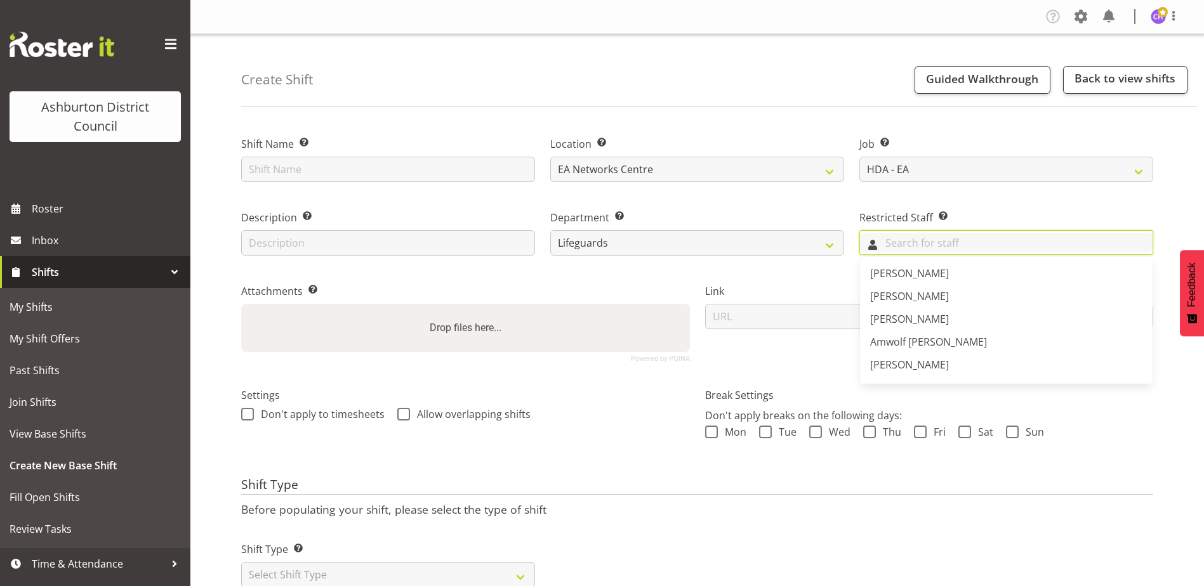
click at [905, 238] on input "text" at bounding box center [1006, 243] width 293 height 20
click at [772, 273] on div "Link" at bounding box center [929, 318] width 464 height 104
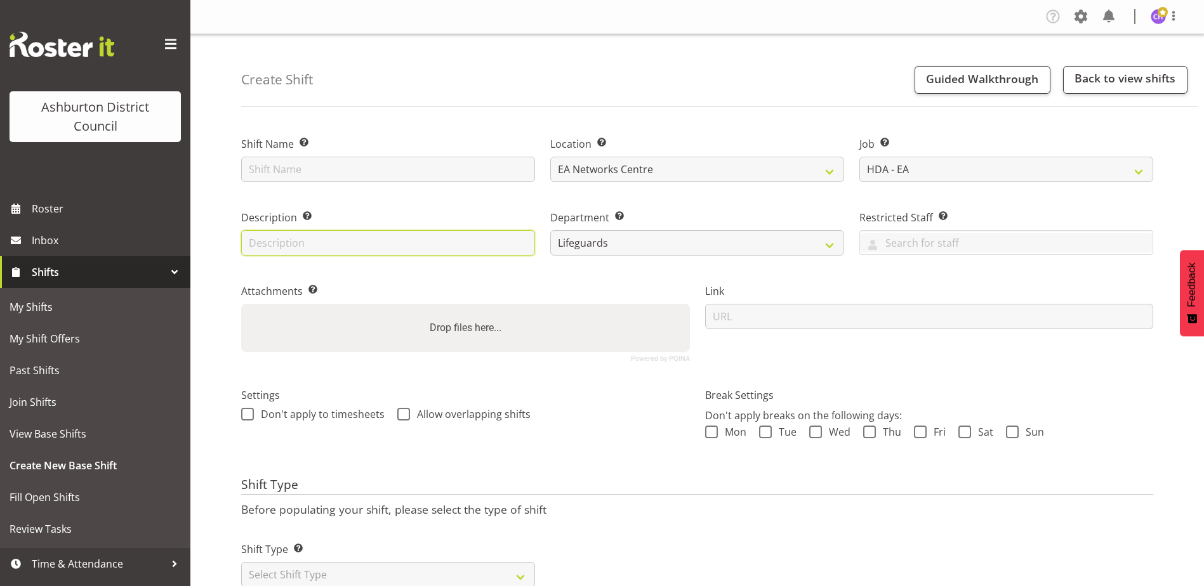
click at [383, 239] on input "text" at bounding box center [388, 242] width 294 height 25
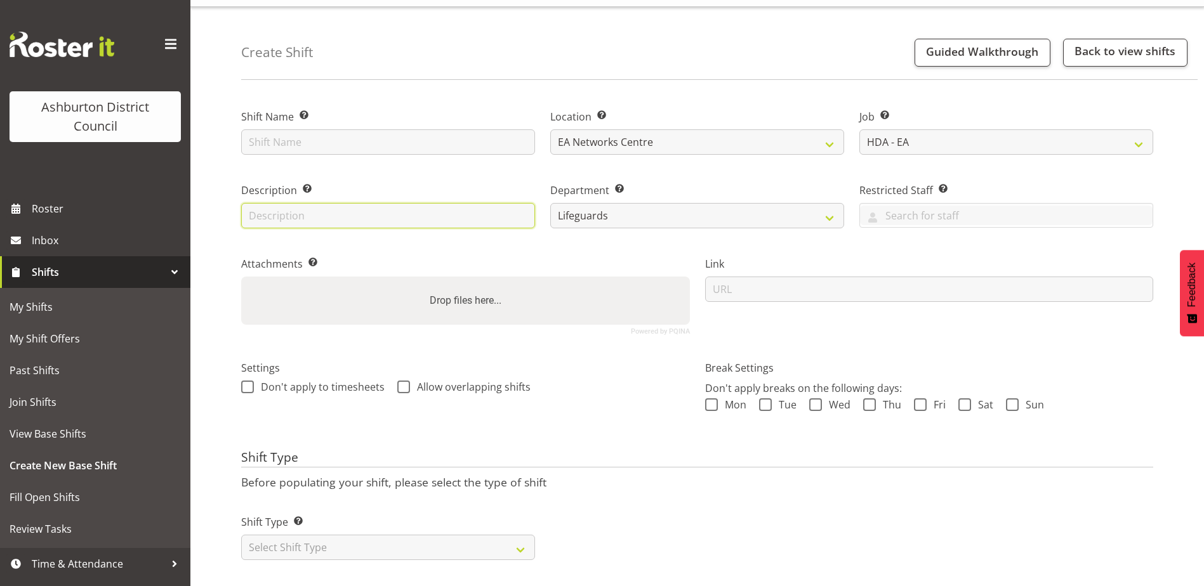
scroll to position [48, 0]
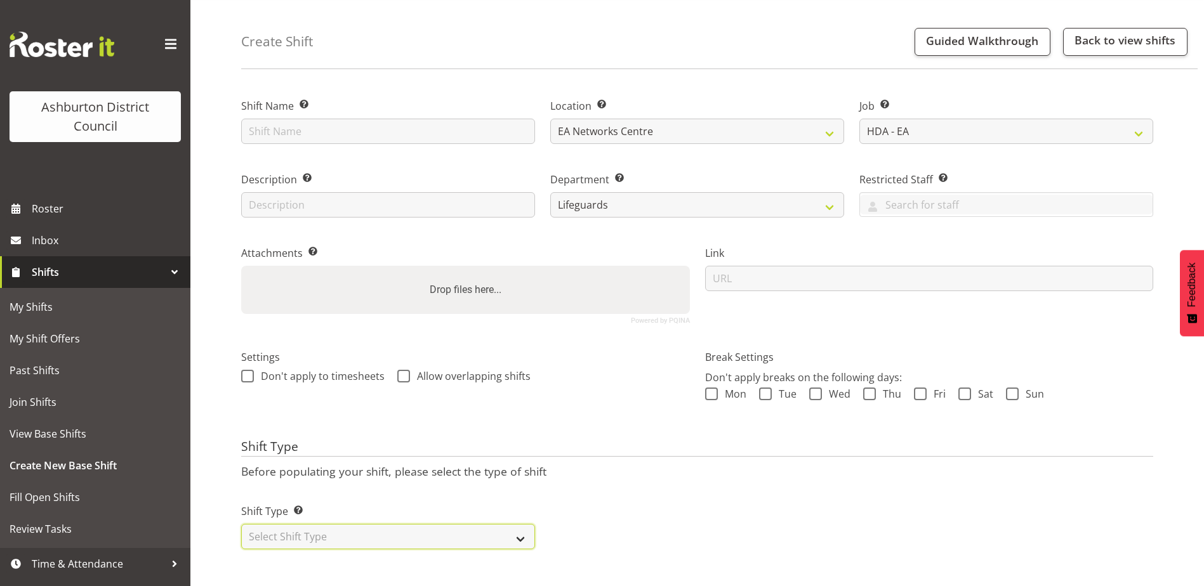
click at [380, 528] on select "Select Shift Type One Off Shift Recurring Shift Rotating Shift" at bounding box center [388, 536] width 294 height 25
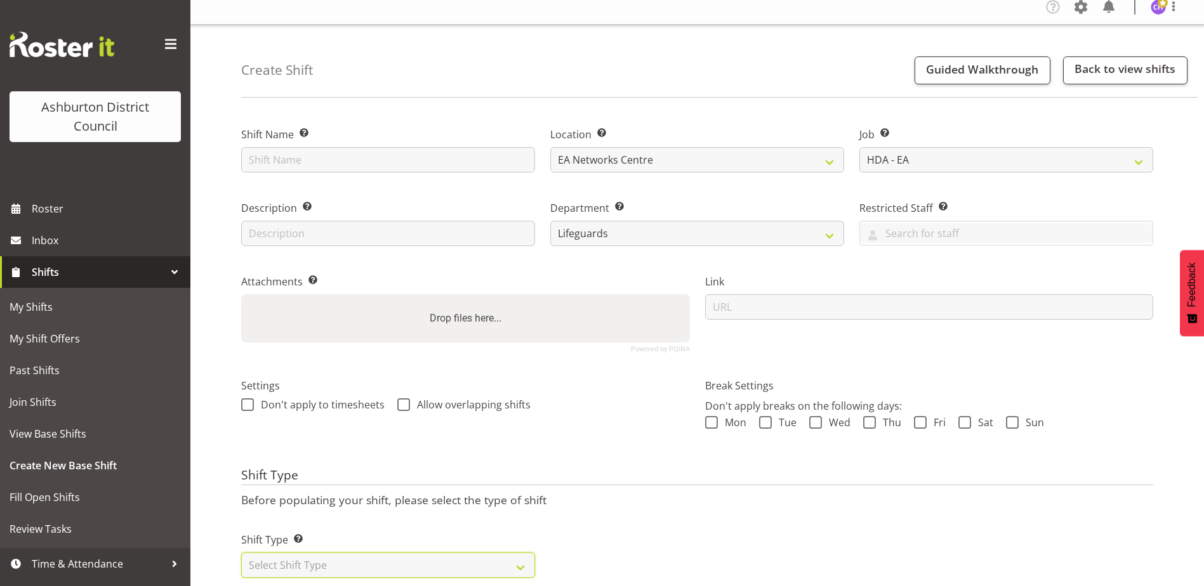
scroll to position [0, 0]
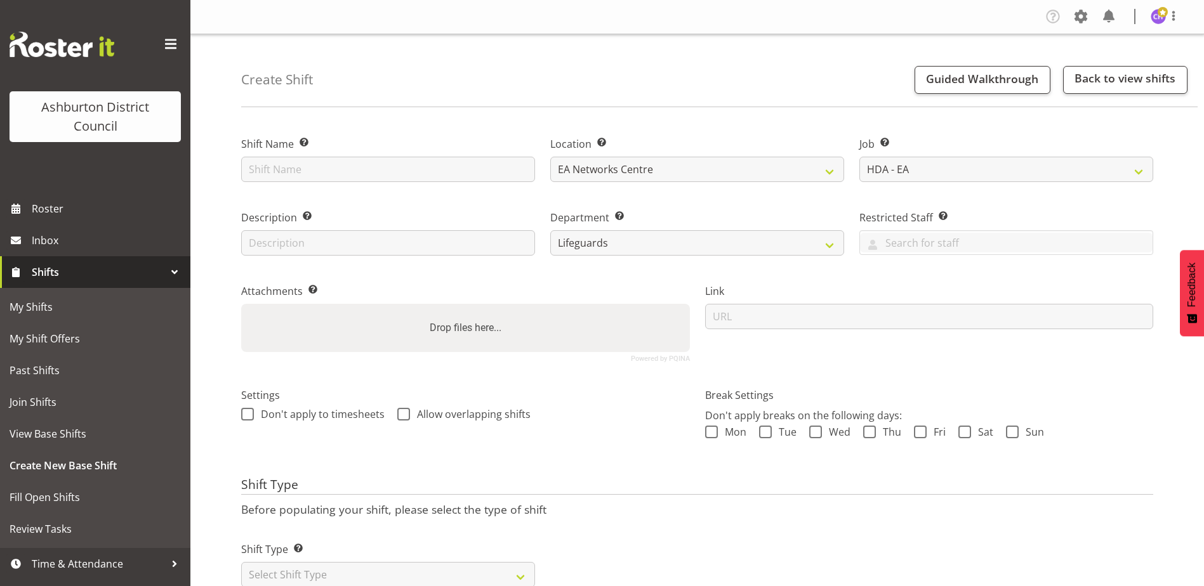
click at [876, 145] on label "Job Set the job or project the shift relates to, if applicable." at bounding box center [1006, 143] width 294 height 15
click at [886, 140] on span at bounding box center [885, 143] width 10 height 10
click at [961, 76] on span "Guided Walkthrough" at bounding box center [982, 78] width 112 height 15
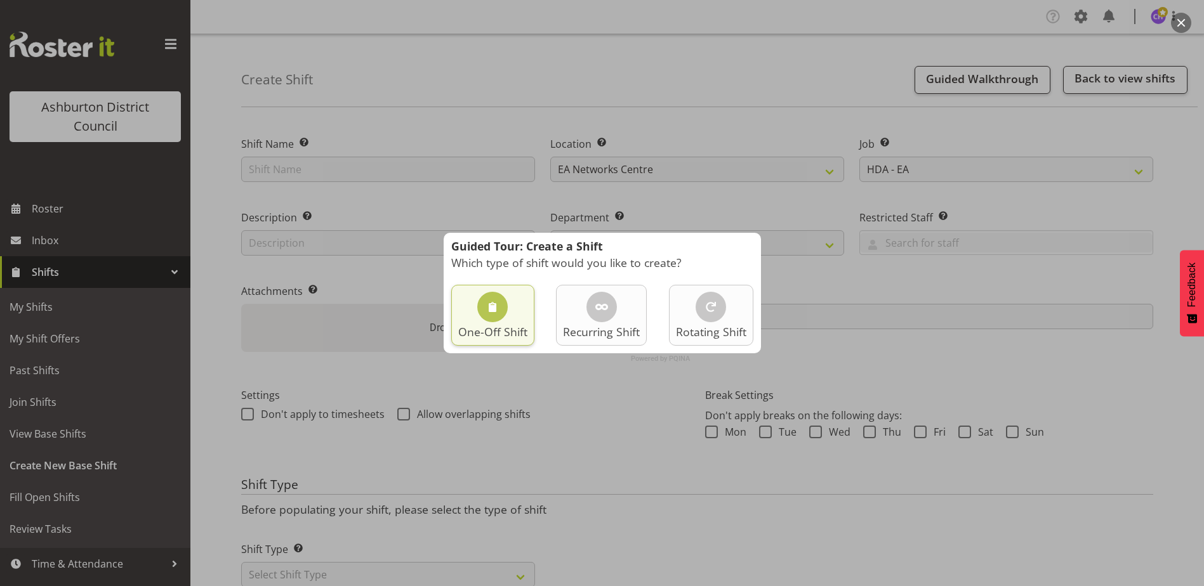
click at [514, 313] on div "One-Off Shift" at bounding box center [492, 315] width 83 height 61
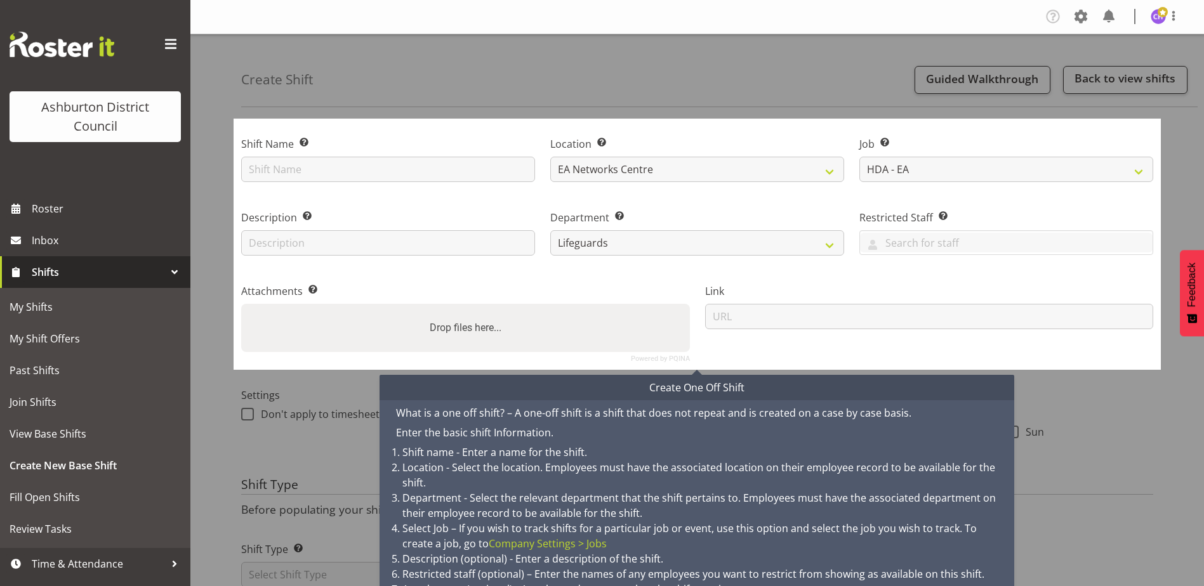
scroll to position [49, 0]
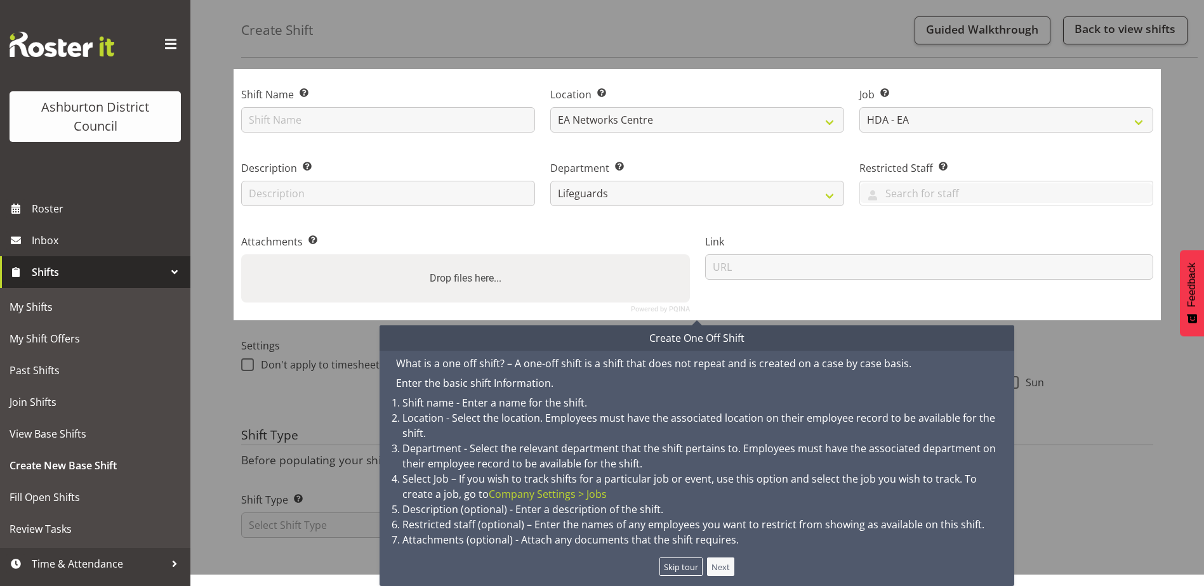
click at [710, 563] on button "Next" at bounding box center [721, 567] width 28 height 18
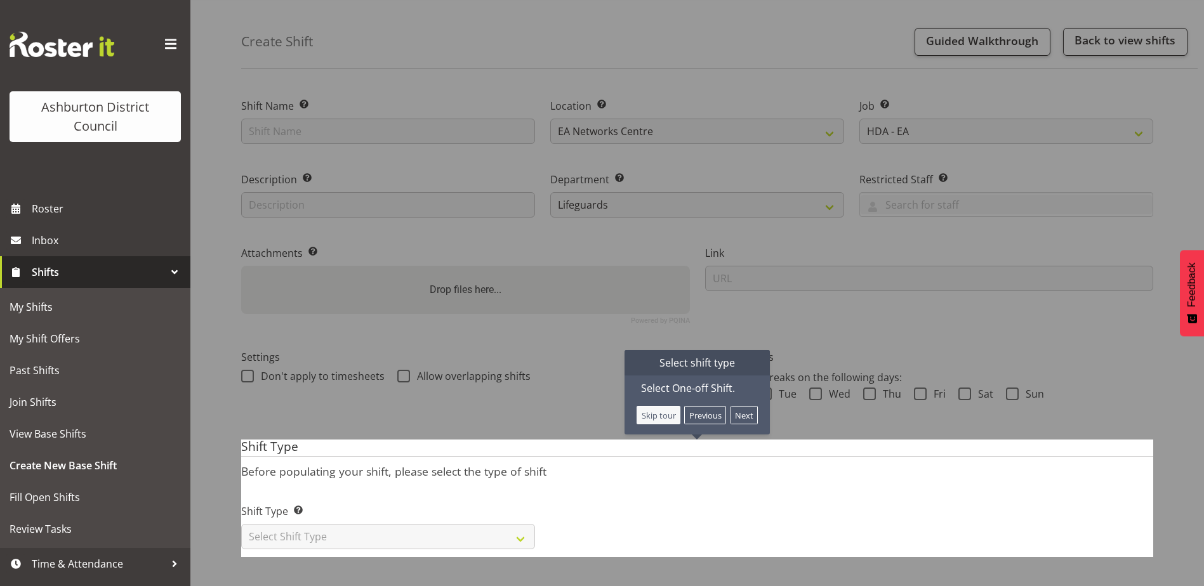
click at [662, 411] on button "Skip tour" at bounding box center [658, 415] width 44 height 18
